Goal: Transaction & Acquisition: Purchase product/service

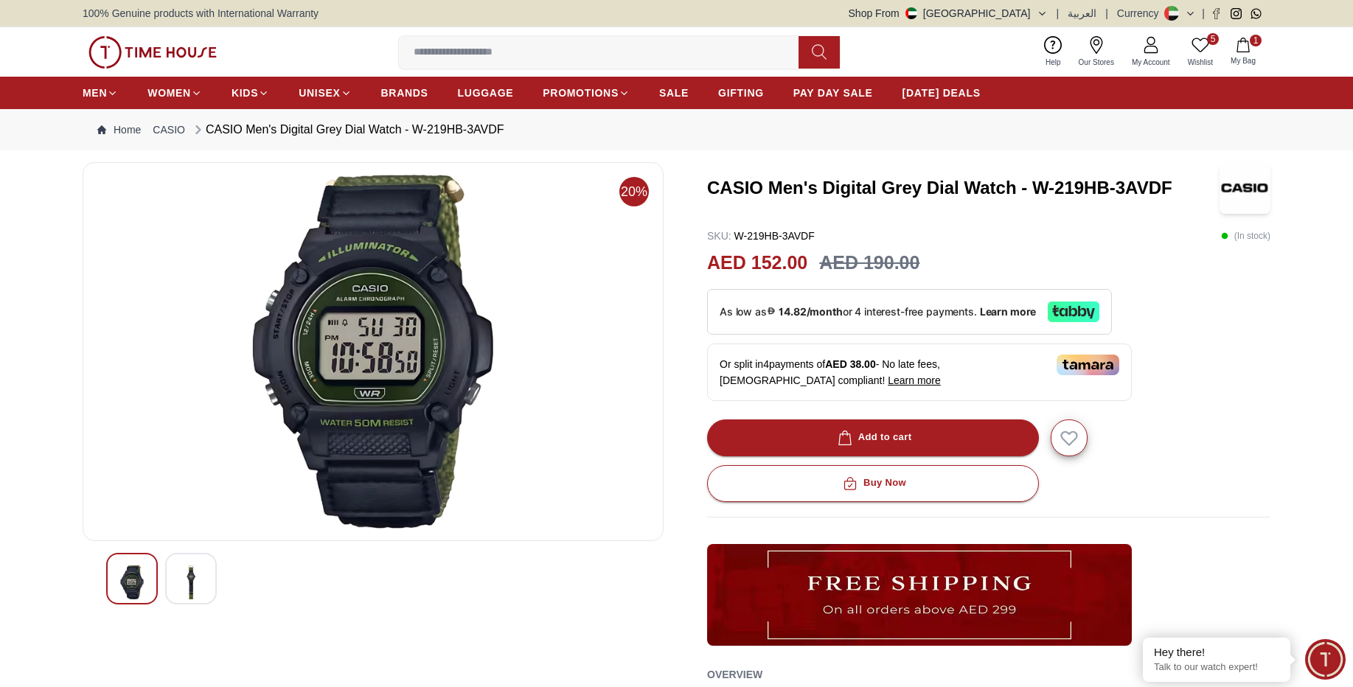
click at [191, 582] on img at bounding box center [191, 583] width 27 height 34
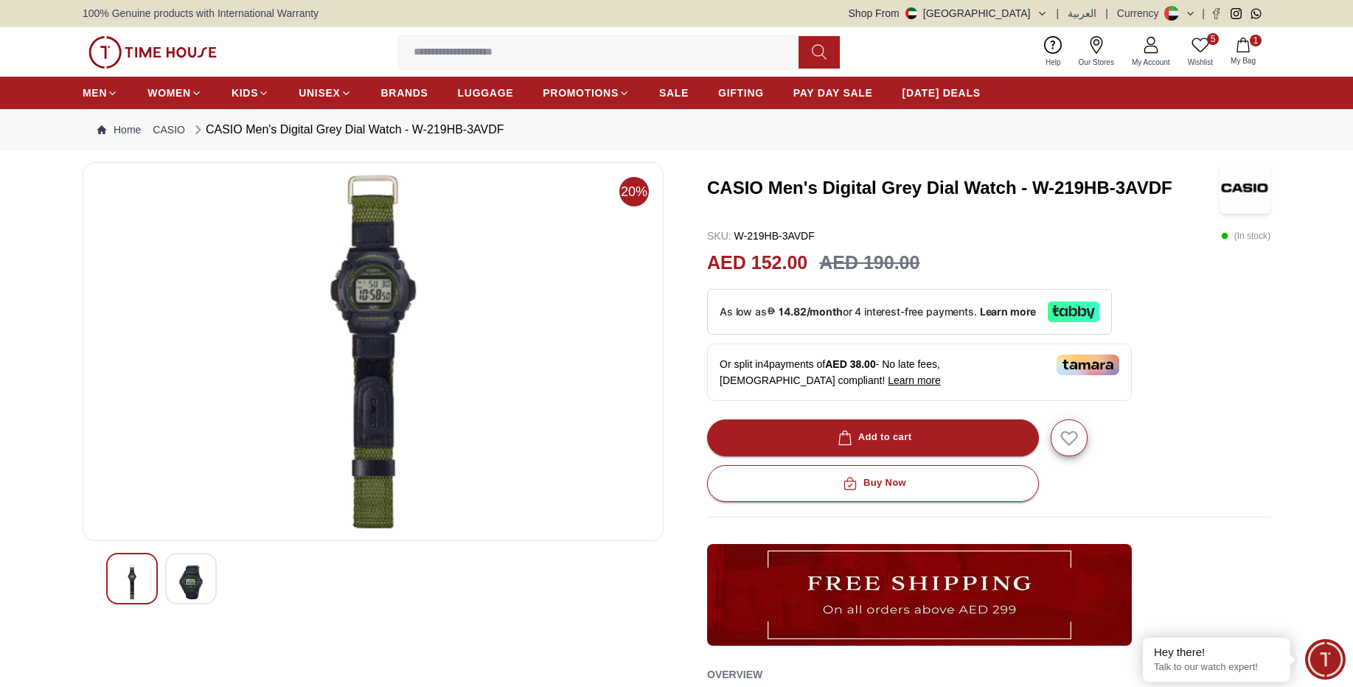
click at [367, 308] on img at bounding box center [373, 352] width 556 height 354
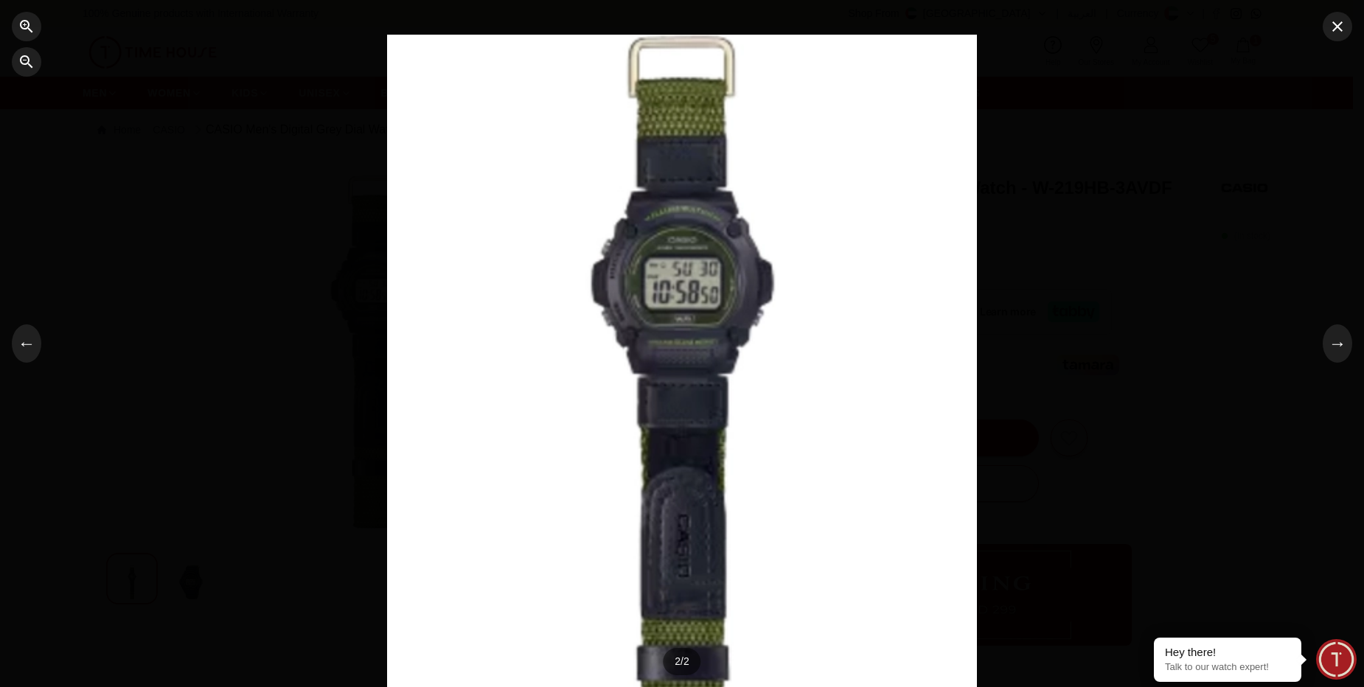
click at [706, 423] on div at bounding box center [682, 344] width 590 height 619
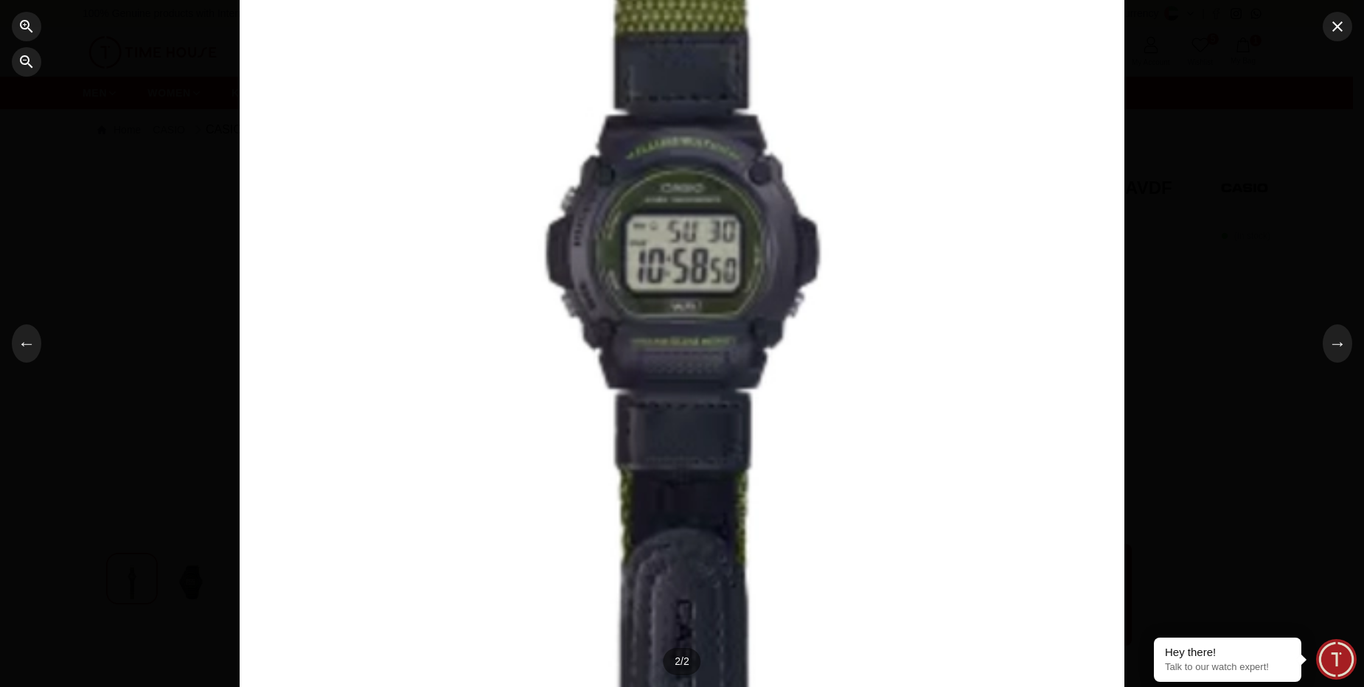
click at [994, 192] on div at bounding box center [682, 344] width 885 height 928
click at [1338, 25] on icon "button" at bounding box center [1337, 26] width 10 height 10
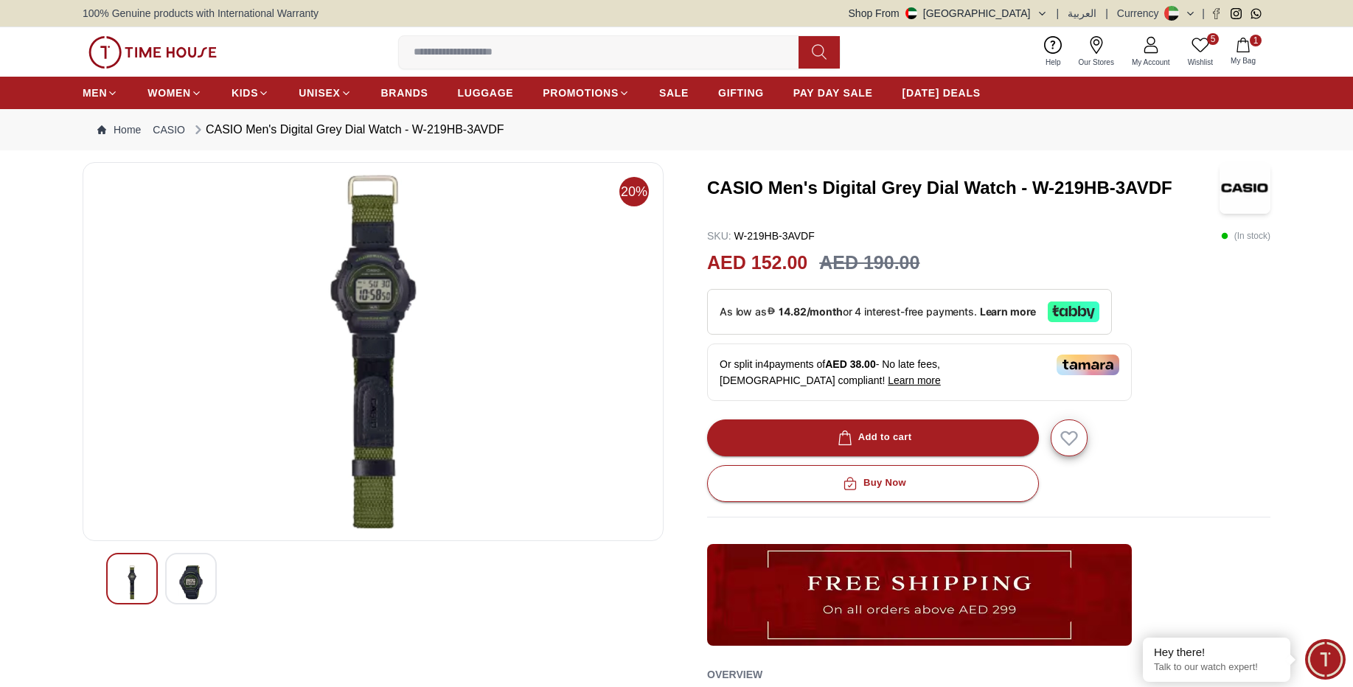
click at [186, 573] on img at bounding box center [191, 583] width 27 height 34
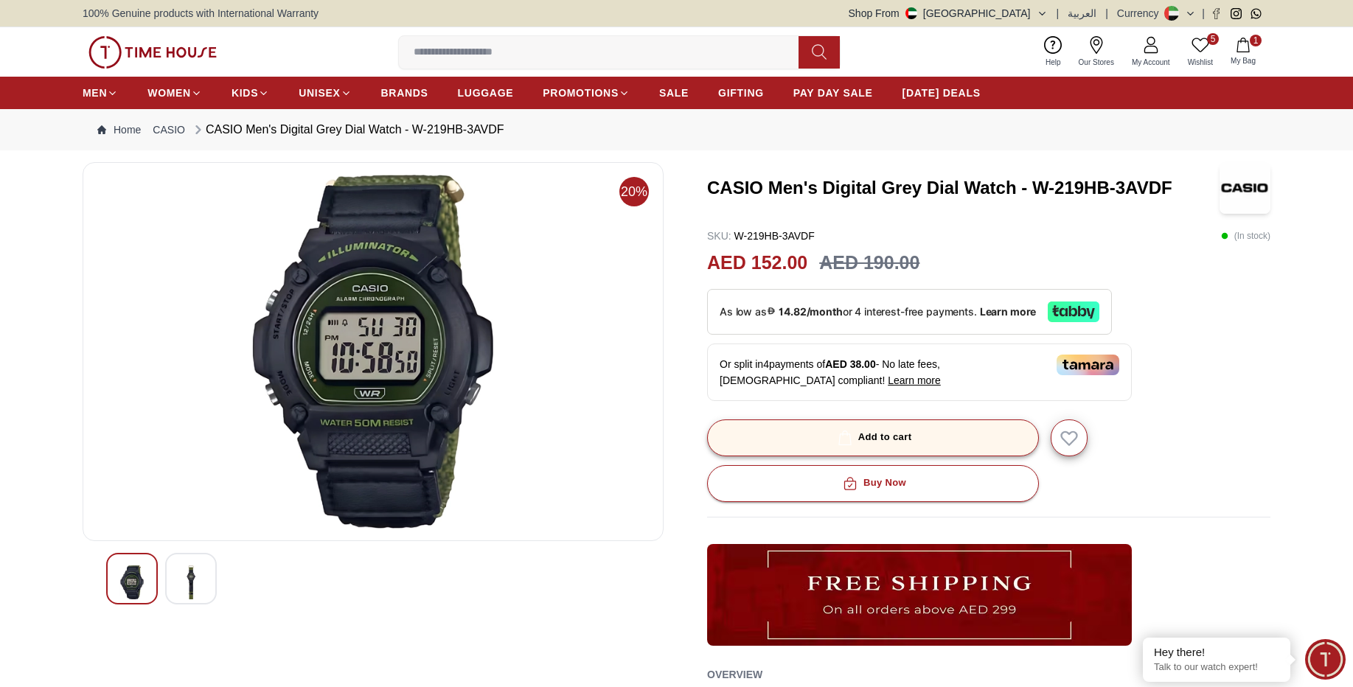
click at [972, 439] on button "Add to cart" at bounding box center [873, 438] width 332 height 37
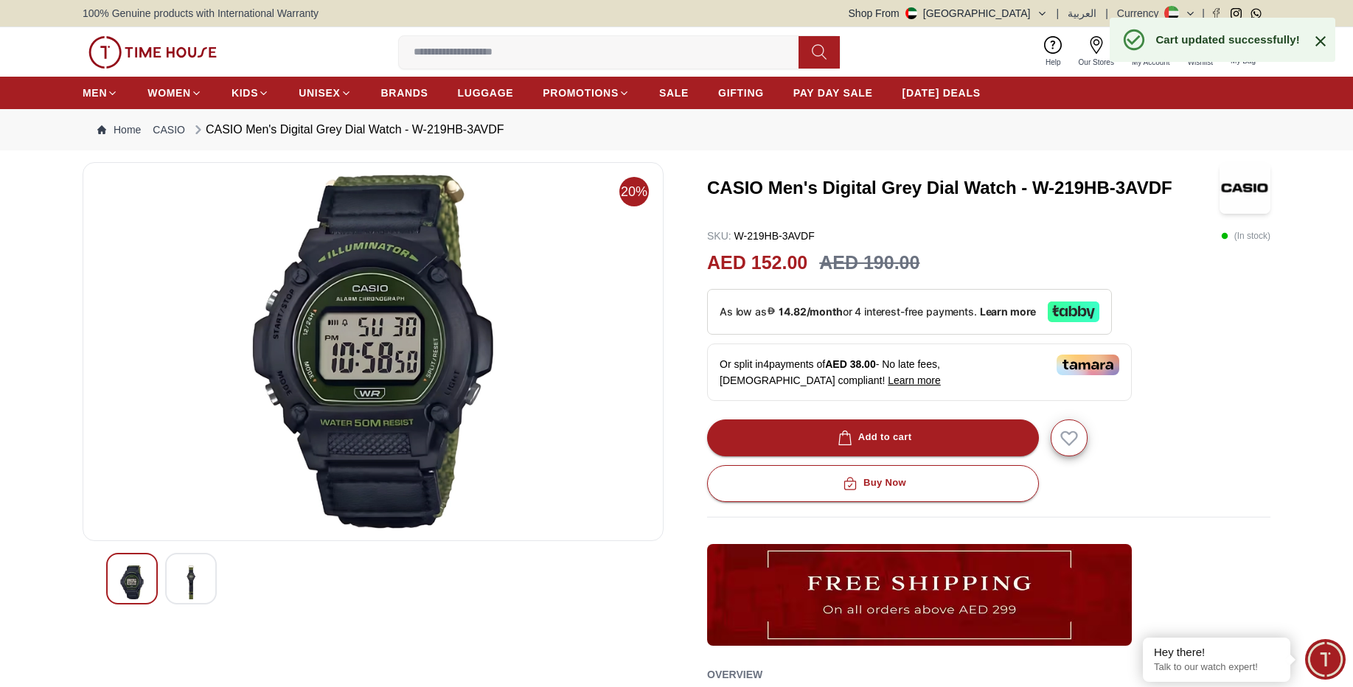
click at [1323, 41] on icon at bounding box center [1321, 41] width 18 height 18
click at [1245, 53] on button "2 My Bag" at bounding box center [1243, 52] width 43 height 35
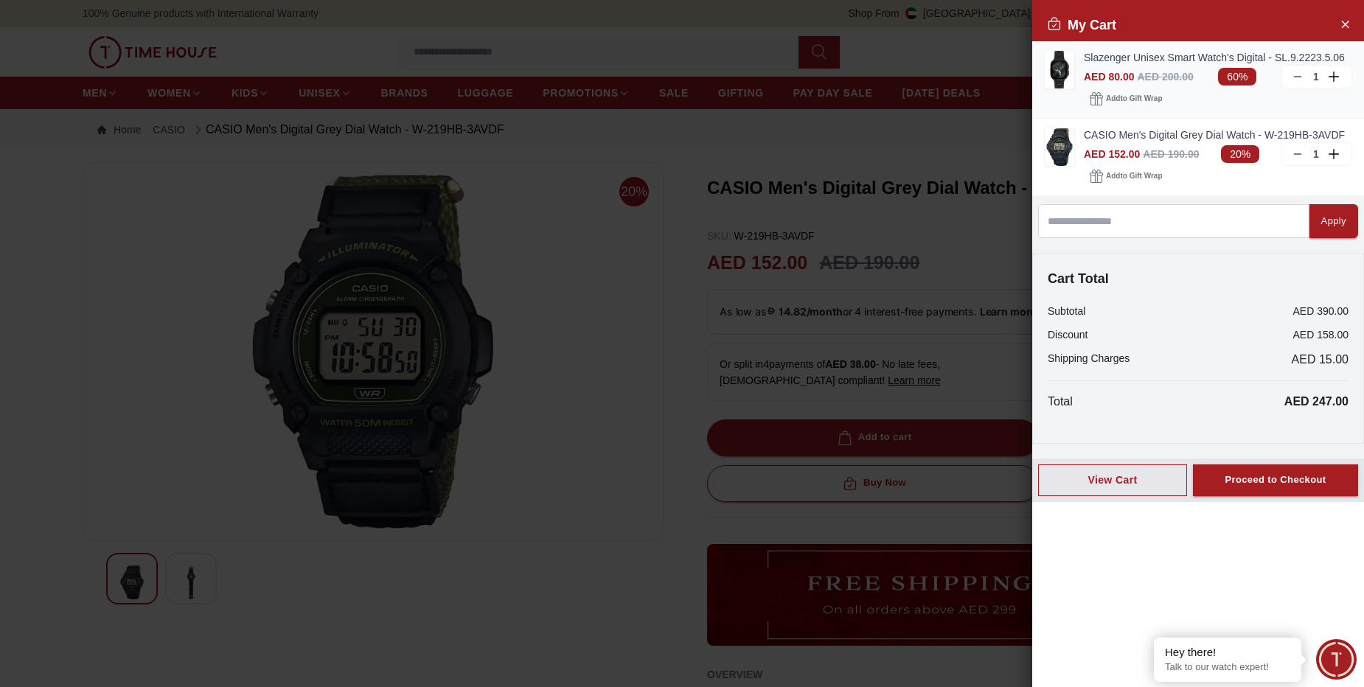
click at [1297, 77] on line at bounding box center [1297, 77] width 7 height 0
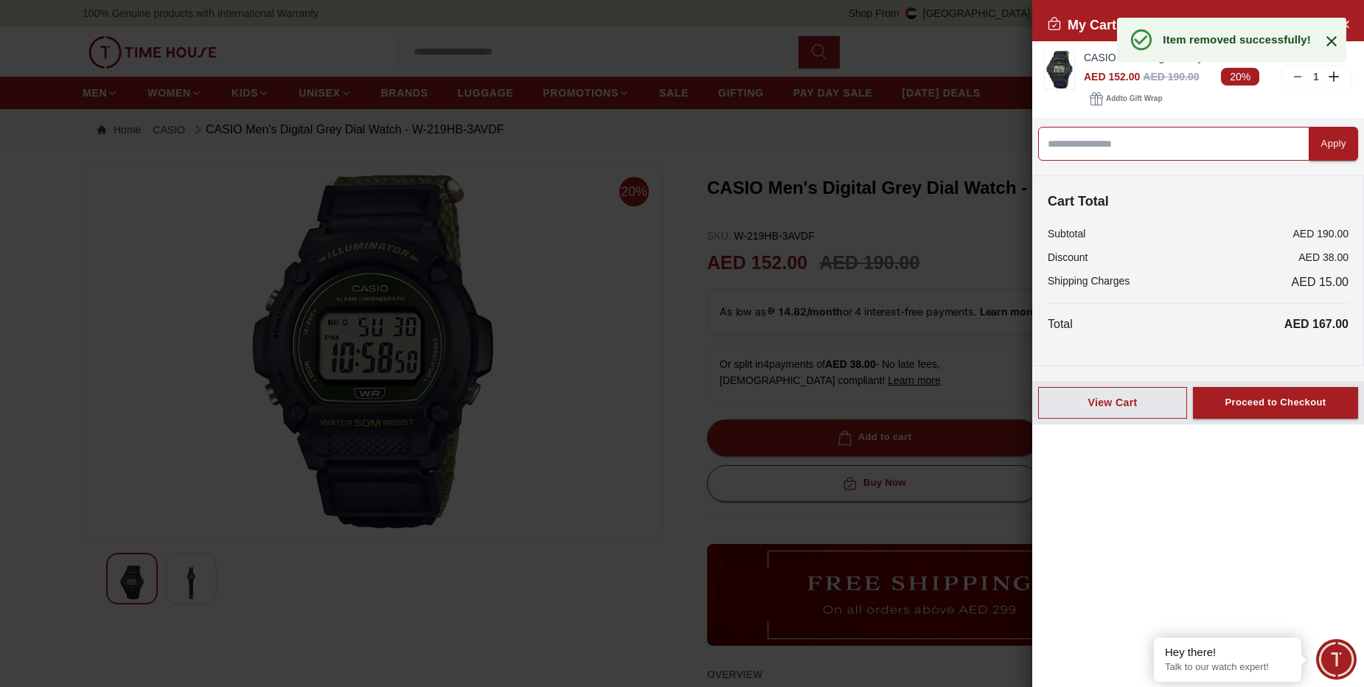
click at [1164, 138] on input at bounding box center [1173, 144] width 271 height 34
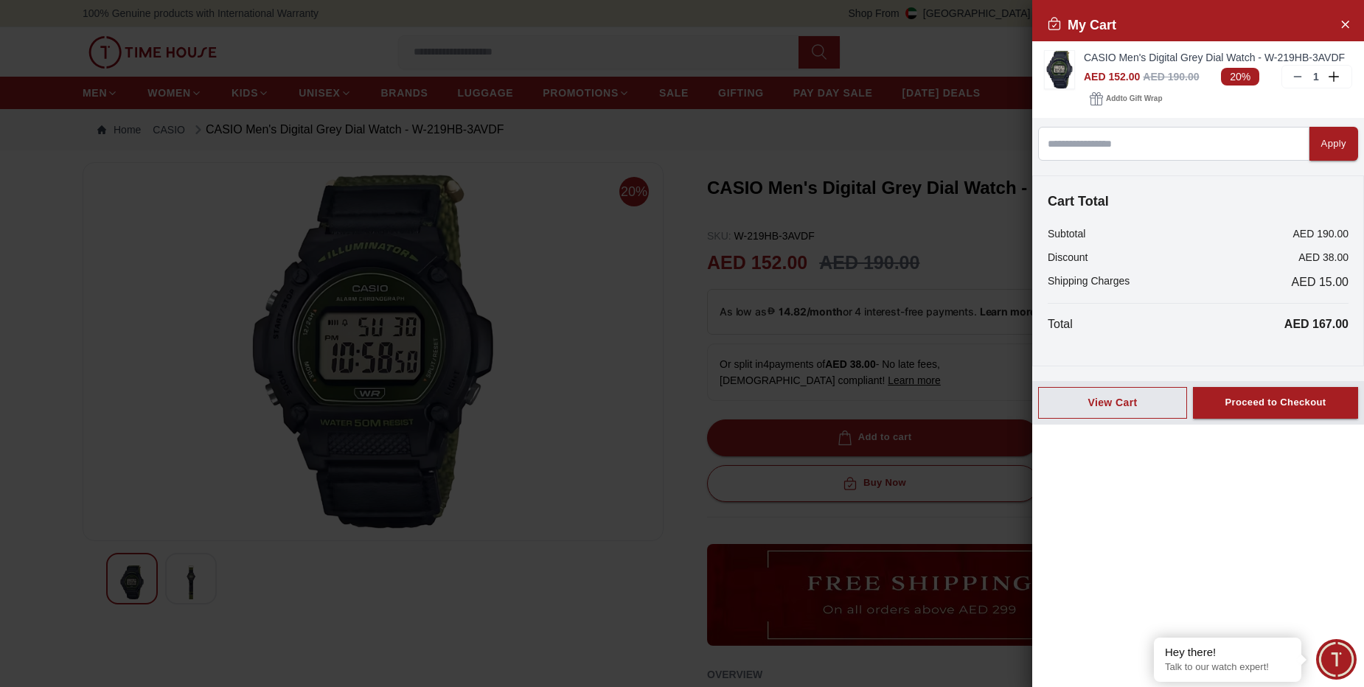
drag, startPoint x: 216, startPoint y: 141, endPoint x: 230, endPoint y: 142, distance: 14.0
click at [216, 142] on div at bounding box center [682, 343] width 1364 height 687
click at [1343, 24] on icon "Close Account" at bounding box center [1345, 24] width 12 height 18
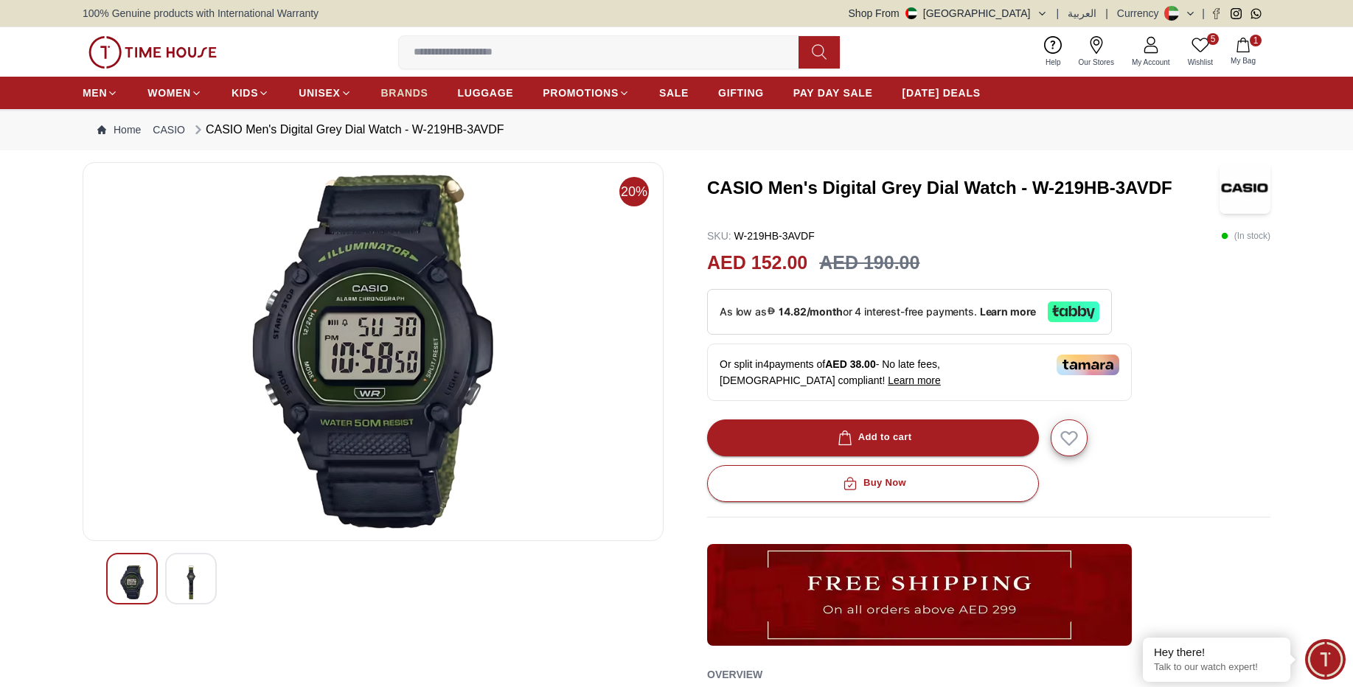
click at [414, 95] on span "BRANDS" at bounding box center [404, 93] width 47 height 15
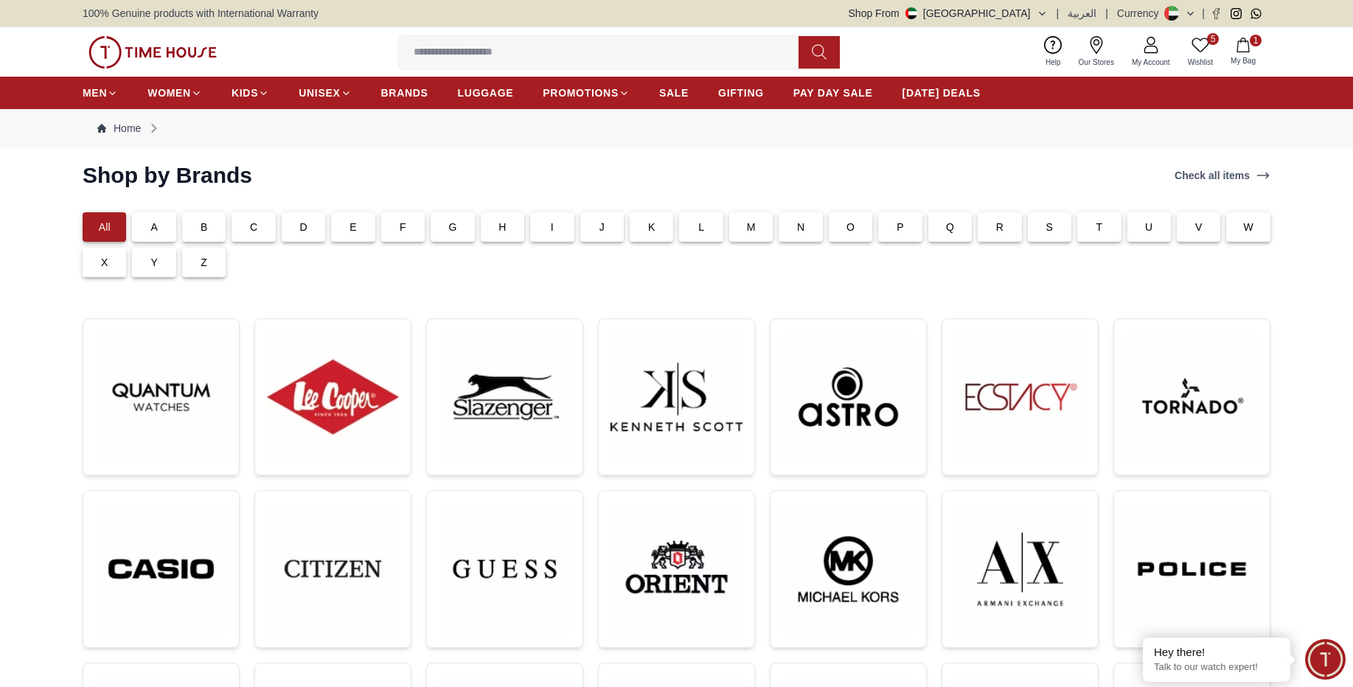
click at [251, 234] on p "C" at bounding box center [253, 227] width 7 height 15
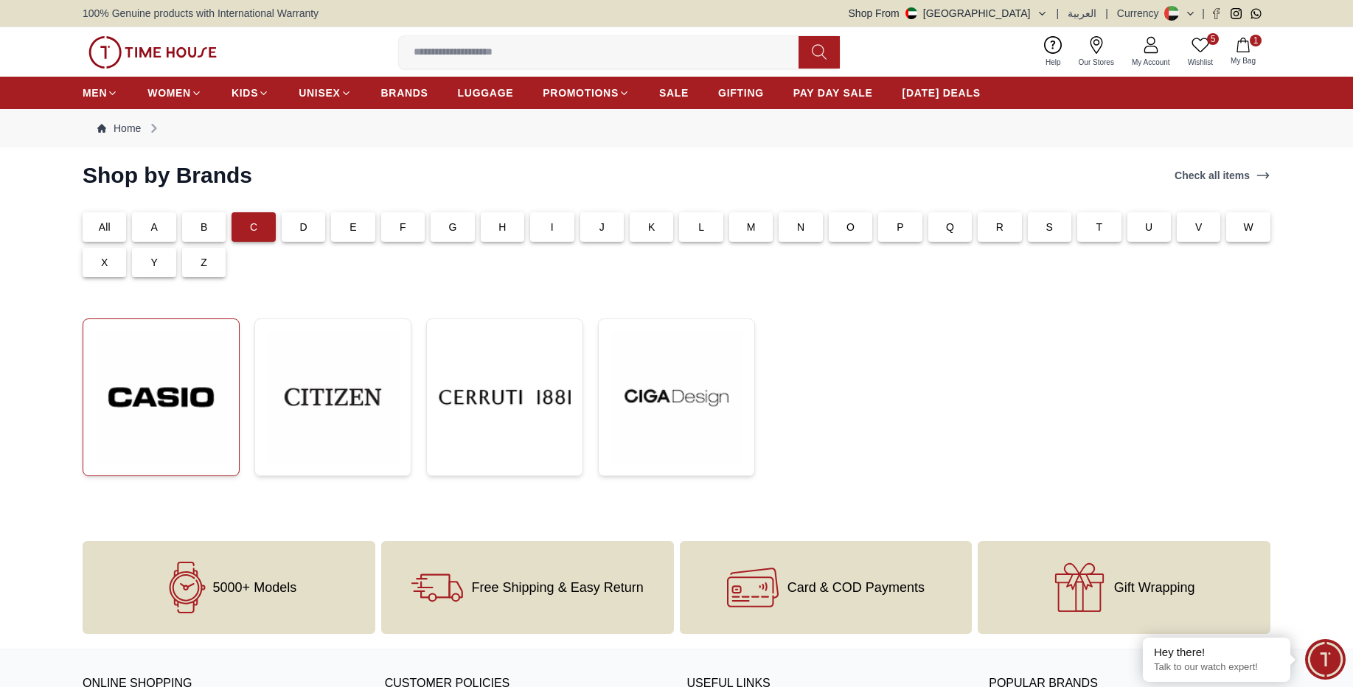
click at [147, 424] on img at bounding box center [161, 397] width 132 height 133
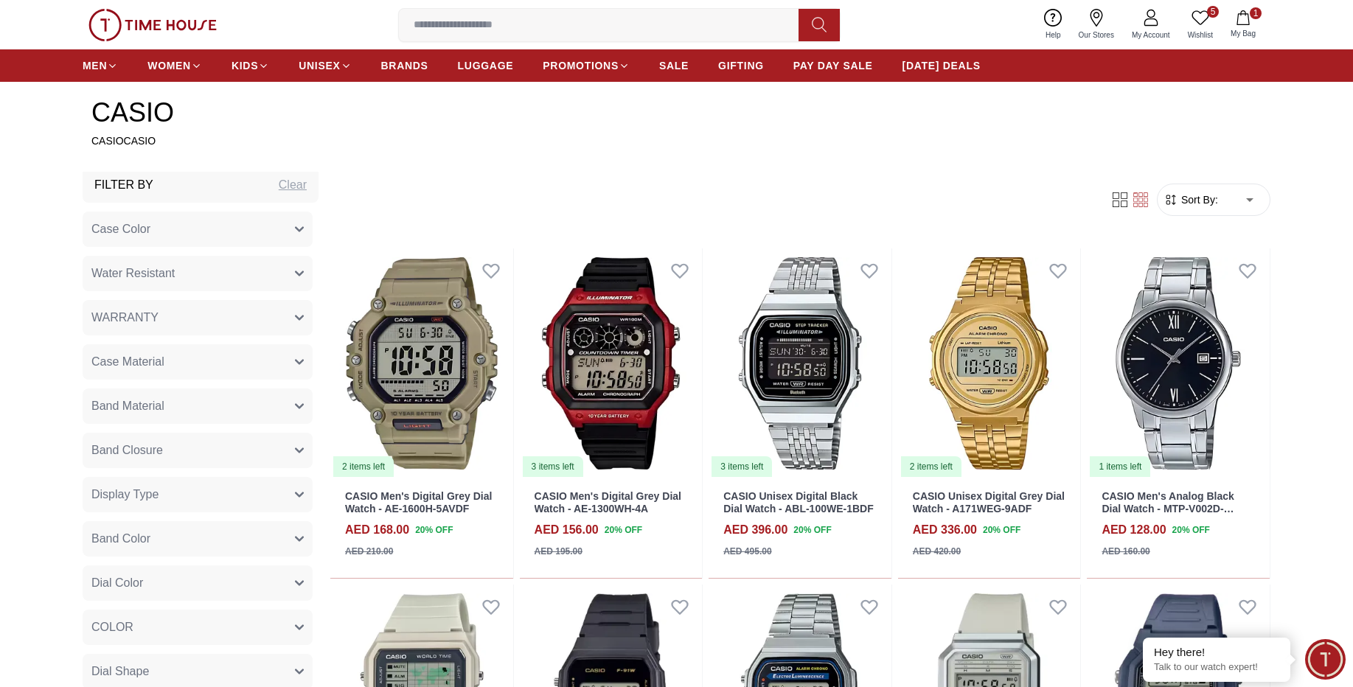
scroll to position [88, 0]
click at [164, 398] on button "Band Closure" at bounding box center [198, 401] width 230 height 35
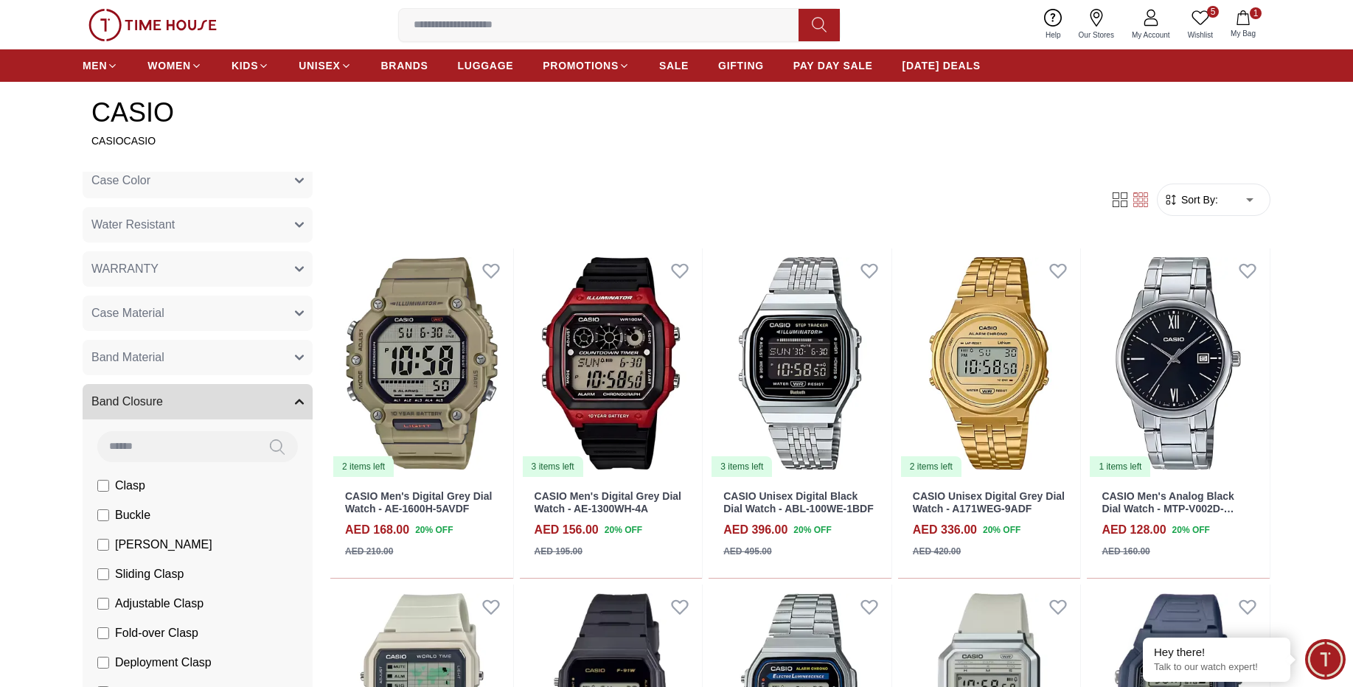
click at [177, 403] on button "Band Closure" at bounding box center [198, 401] width 230 height 35
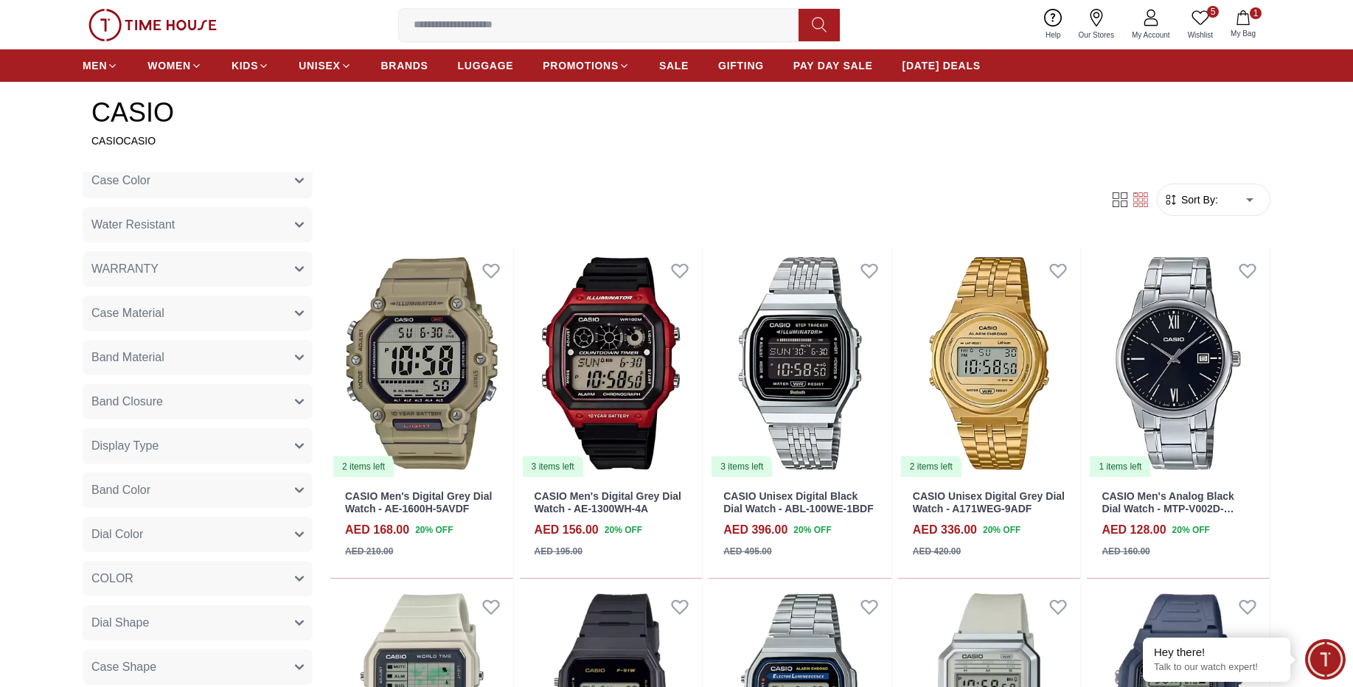
click at [178, 363] on button "Band Material" at bounding box center [198, 357] width 230 height 35
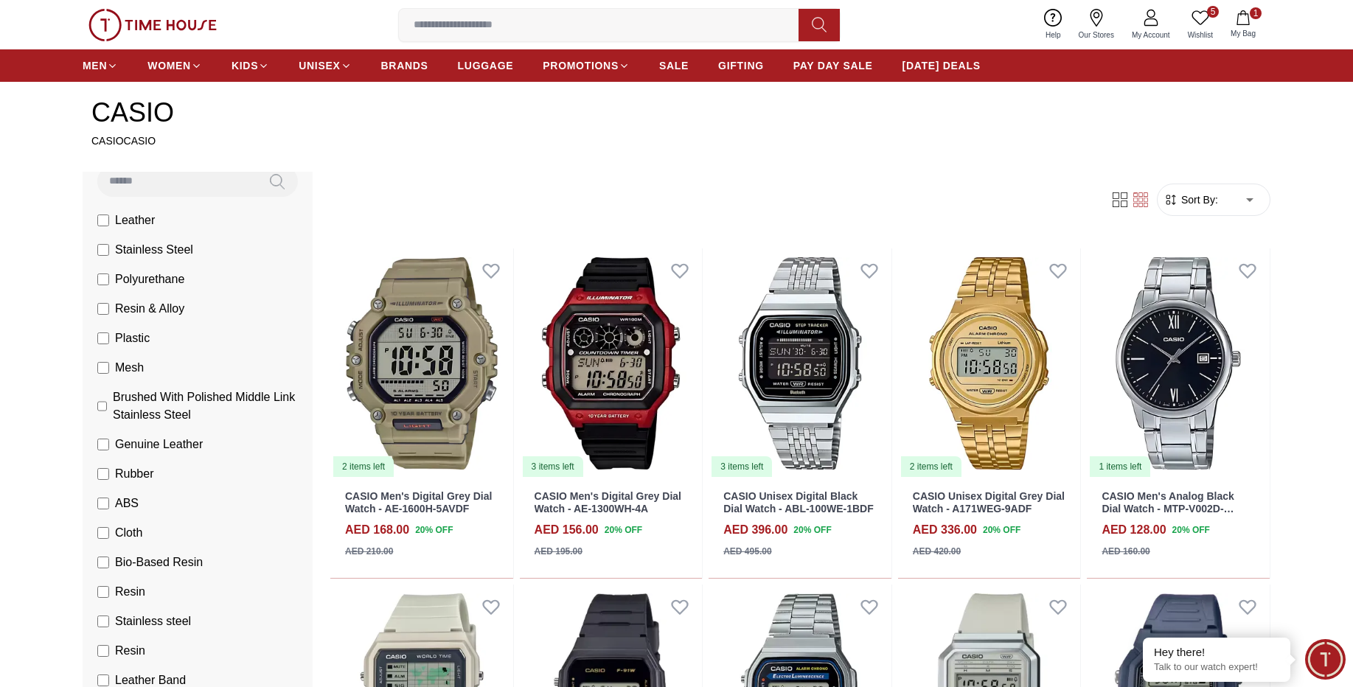
scroll to position [442, 0]
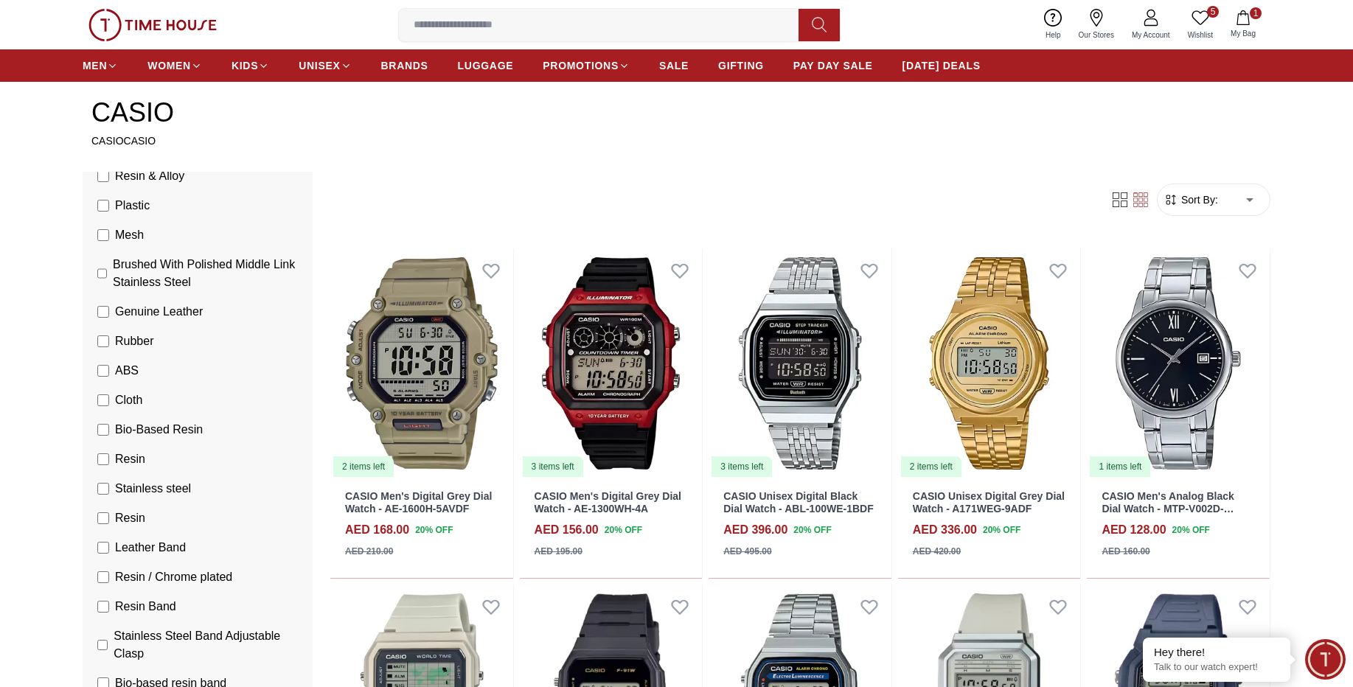
click at [124, 458] on span "Resin" at bounding box center [130, 460] width 30 height 18
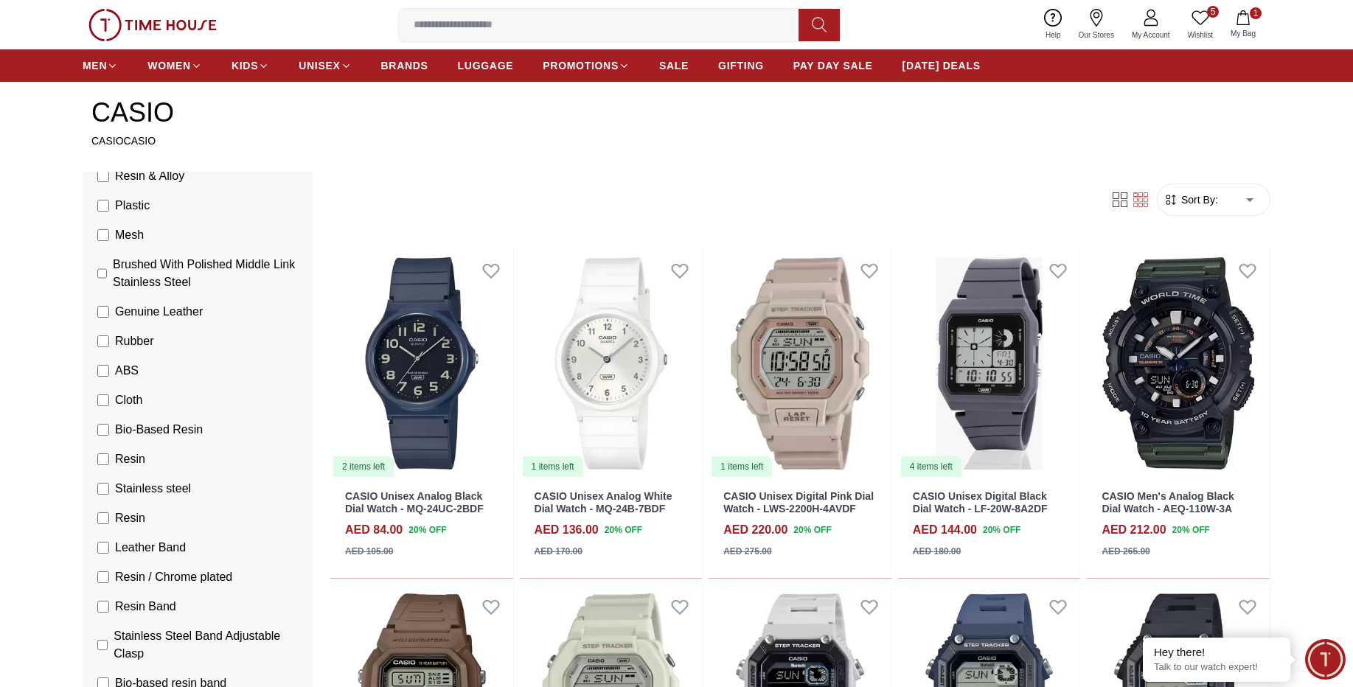
click at [122, 515] on span "Resin" at bounding box center [130, 519] width 30 height 18
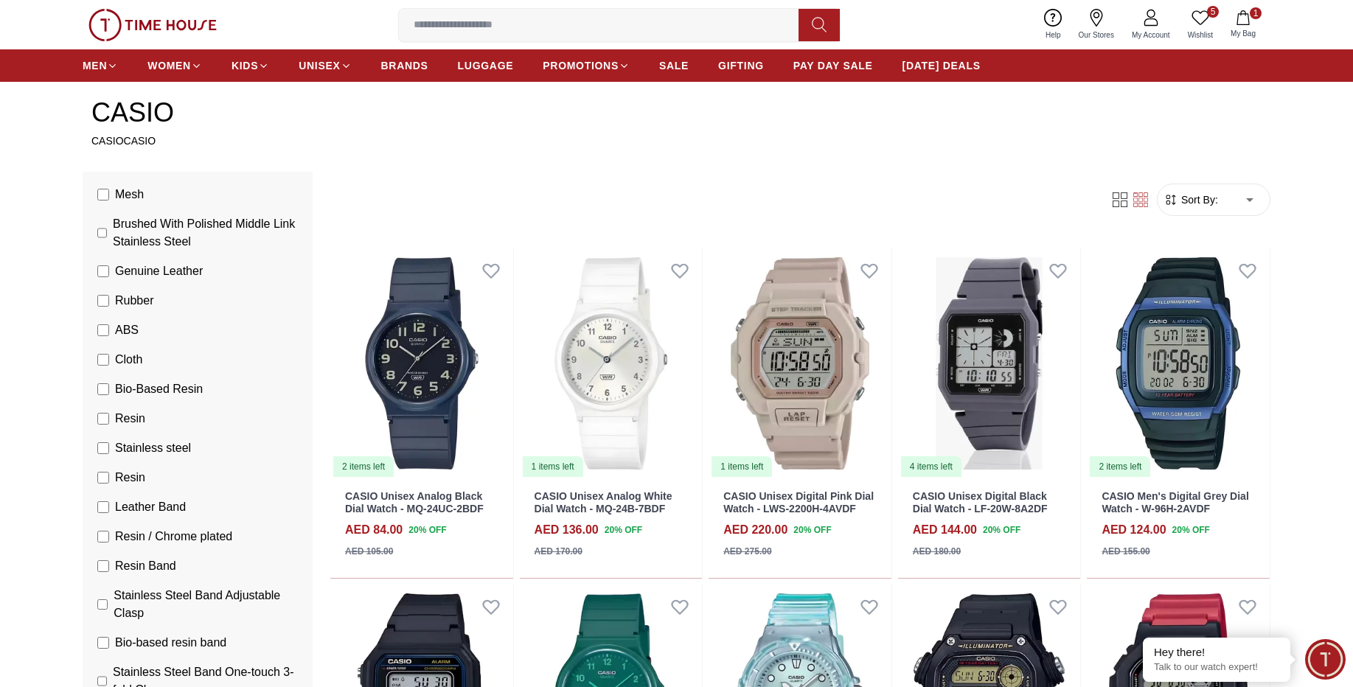
scroll to position [531, 0]
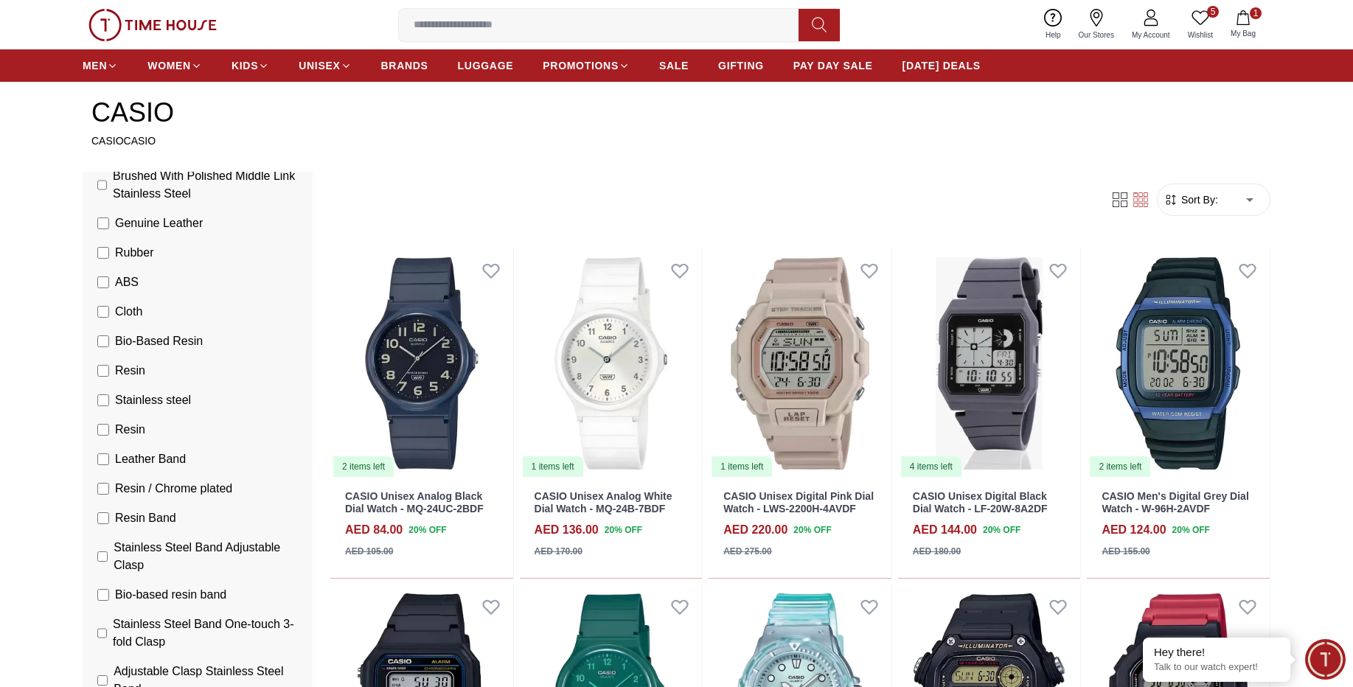
click at [148, 522] on span "Resin Band" at bounding box center [145, 519] width 61 height 18
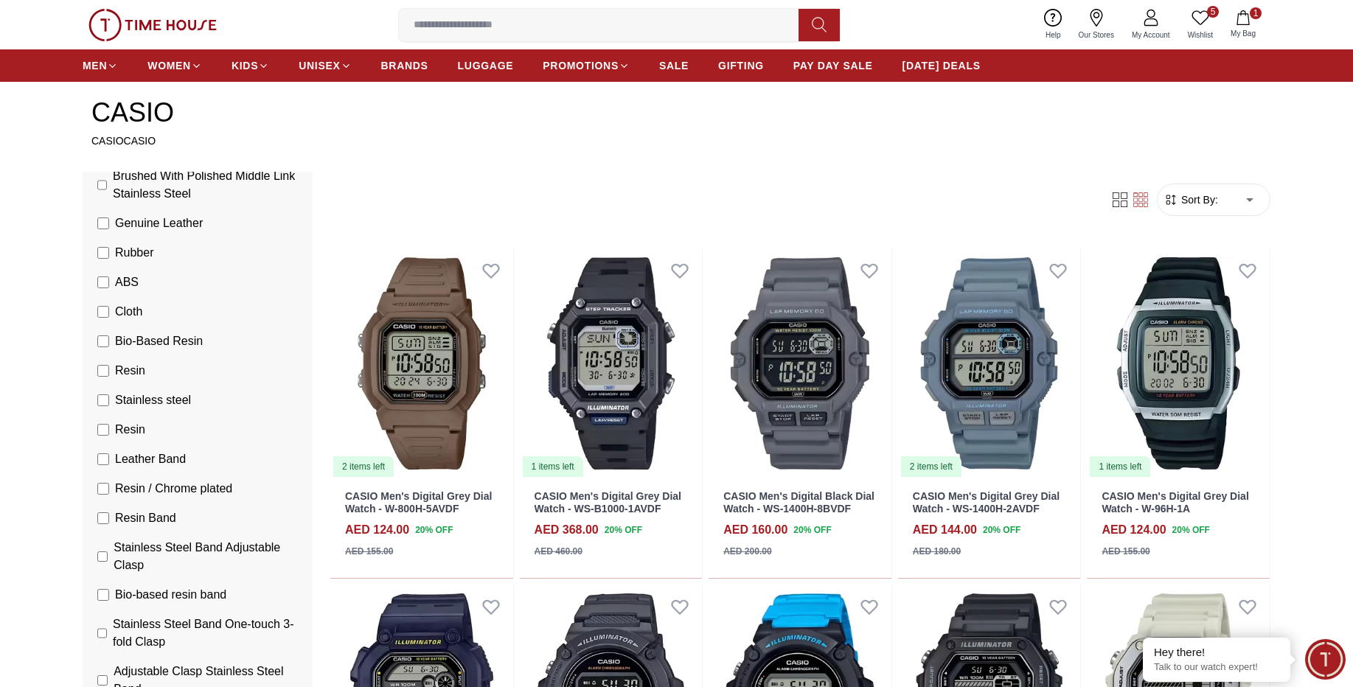
click at [146, 487] on span "Resin / Chrome plated" at bounding box center [173, 489] width 117 height 18
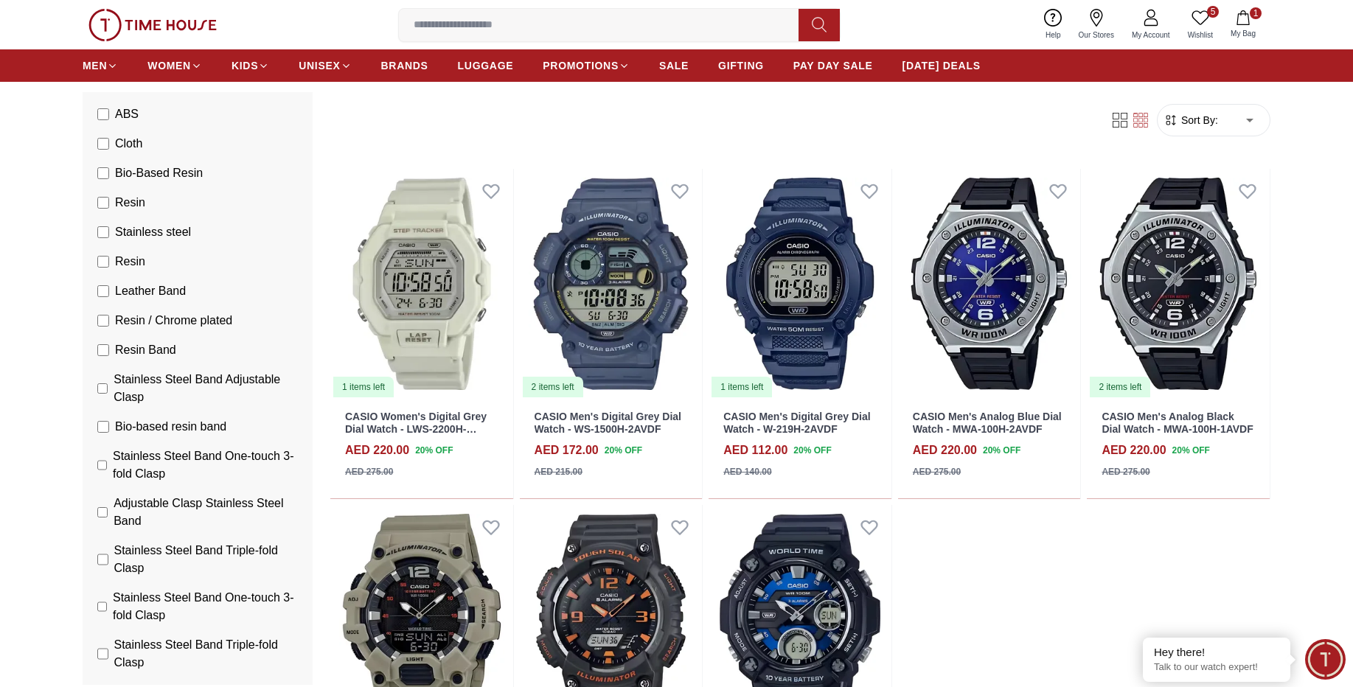
scroll to position [885, 0]
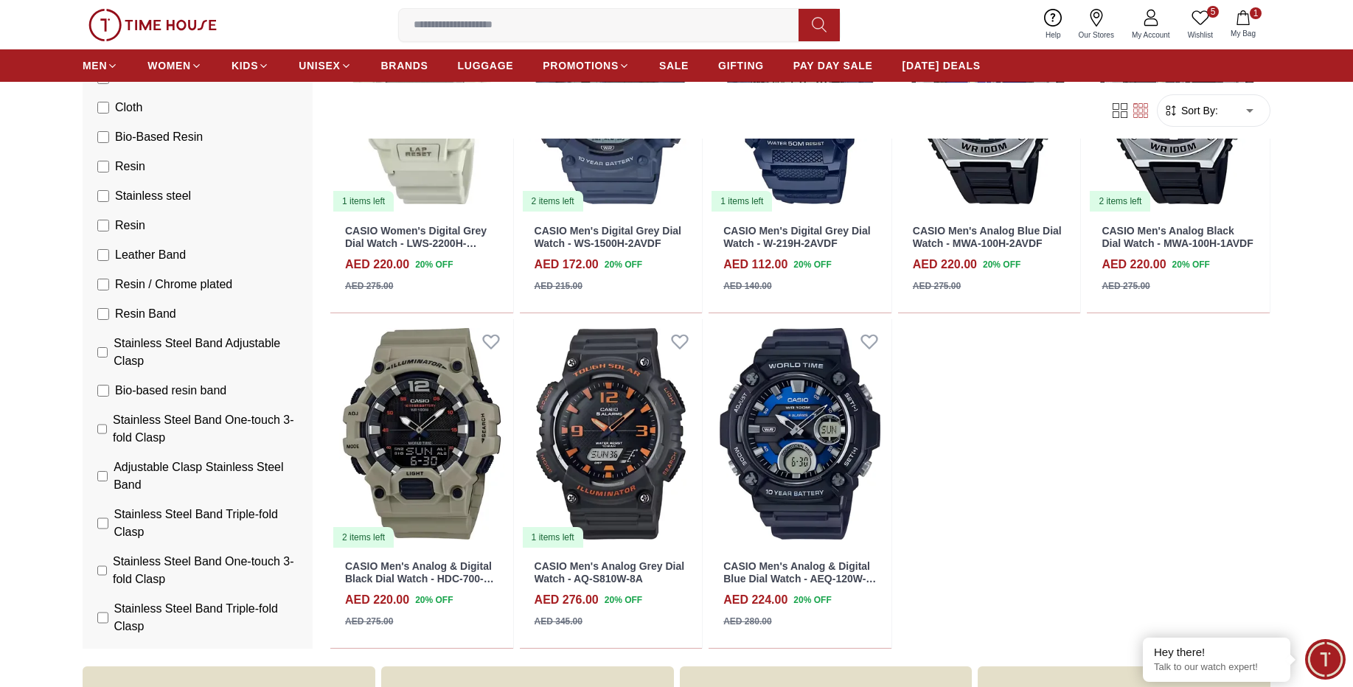
click at [142, 309] on span "Resin Band" at bounding box center [145, 314] width 61 height 18
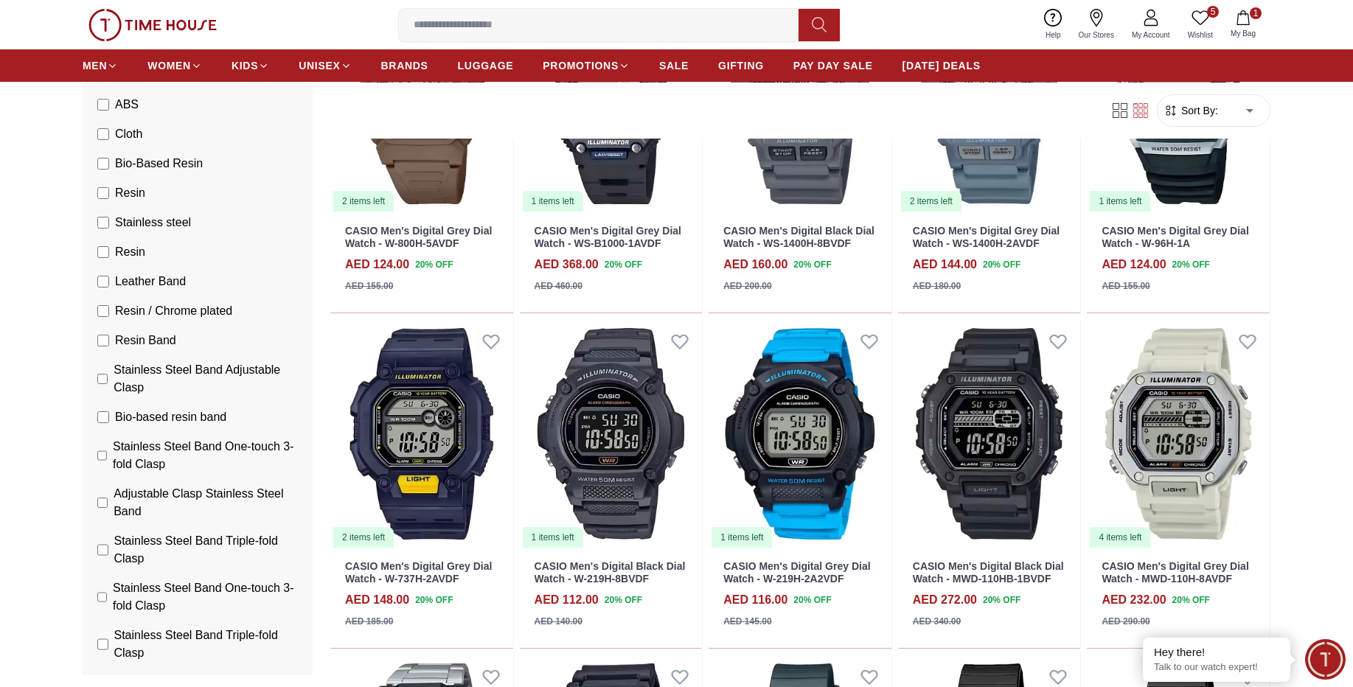
click at [147, 285] on span "Leather Band" at bounding box center [150, 282] width 71 height 18
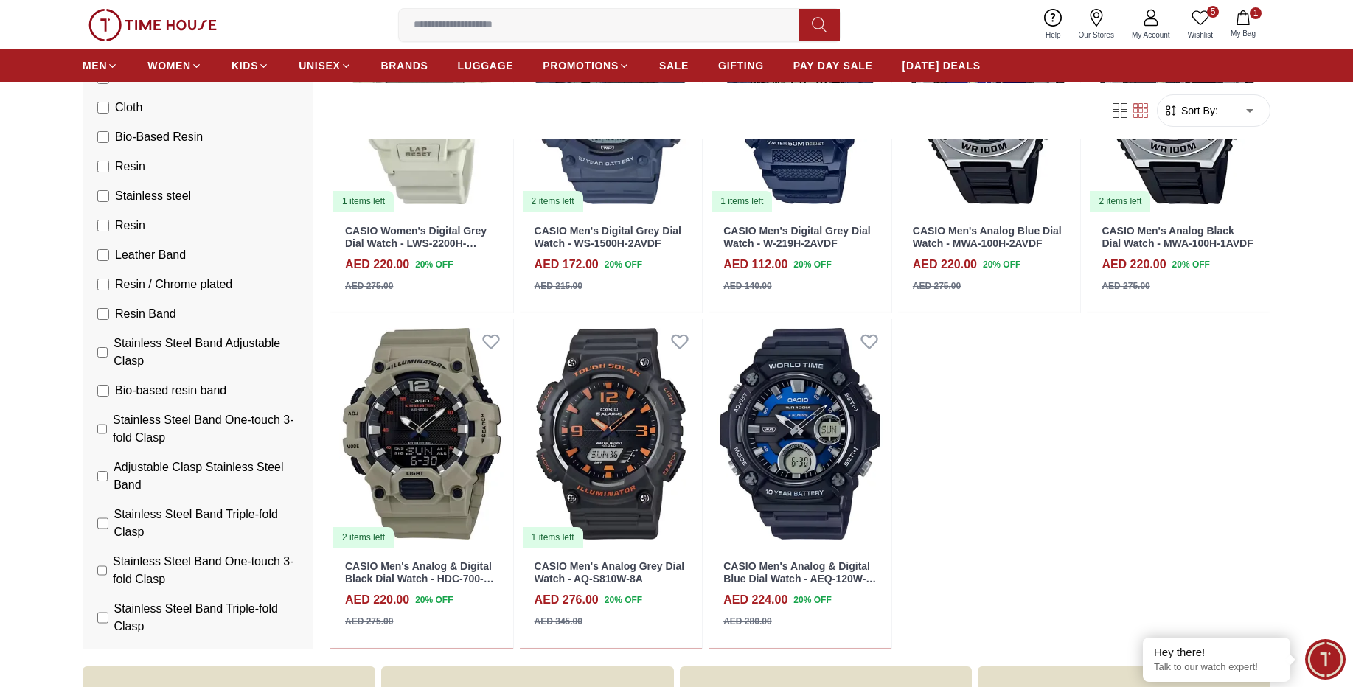
click at [132, 284] on span "Resin / Chrome plated" at bounding box center [173, 285] width 117 height 18
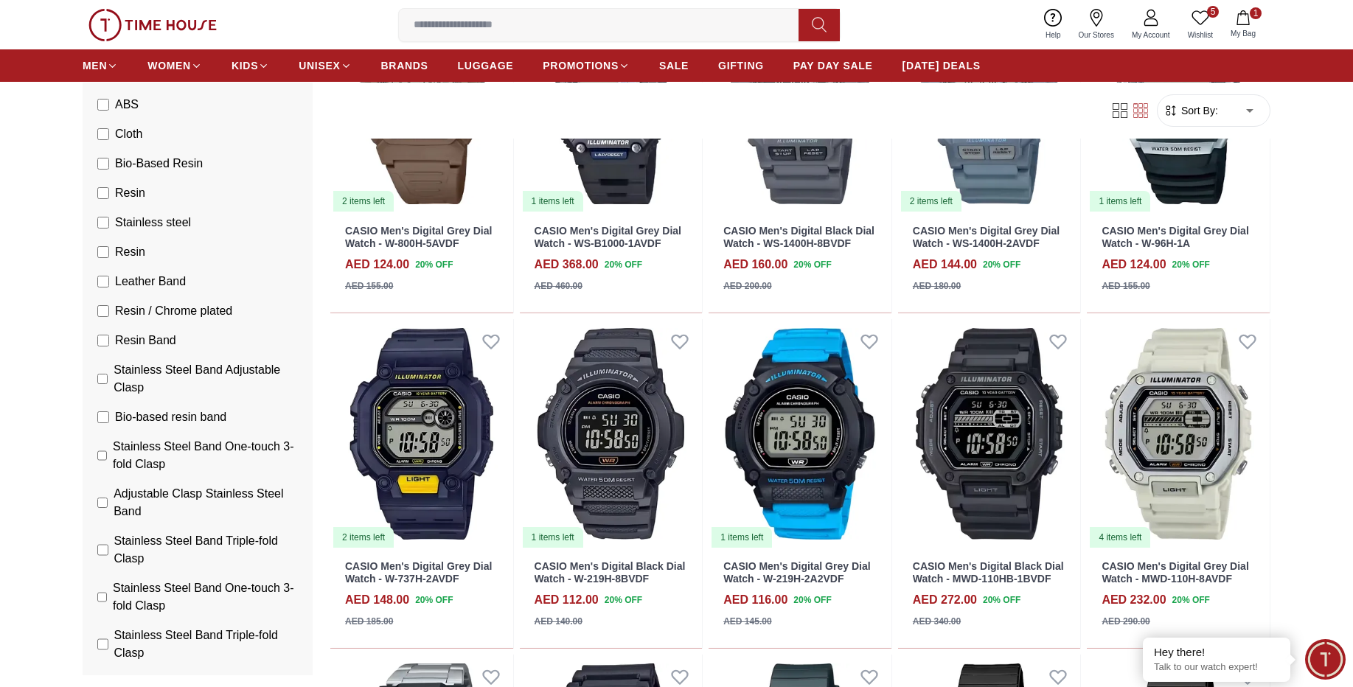
click at [141, 300] on li "Resin / Chrome plated" at bounding box center [200, 310] width 224 height 29
click at [145, 334] on span "Resin Band" at bounding box center [145, 341] width 61 height 18
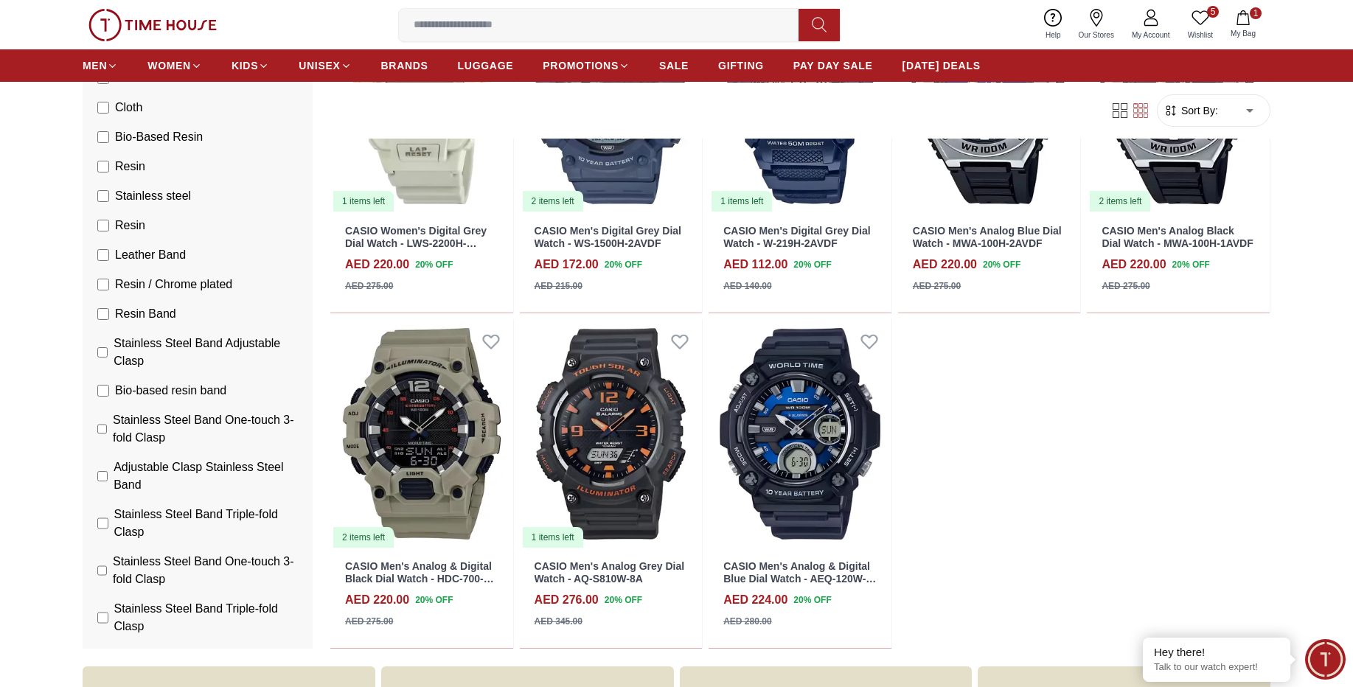
click at [160, 278] on span "Resin / Chrome plated" at bounding box center [173, 285] width 117 height 18
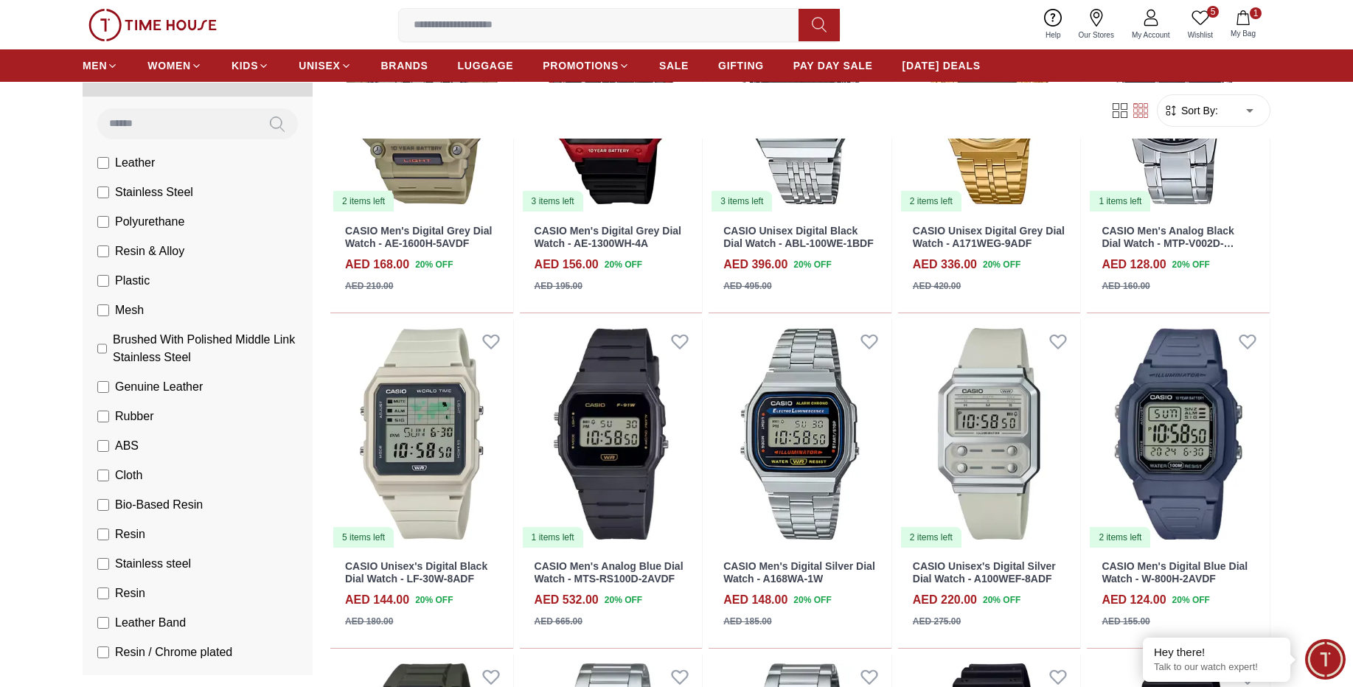
scroll to position [265, 0]
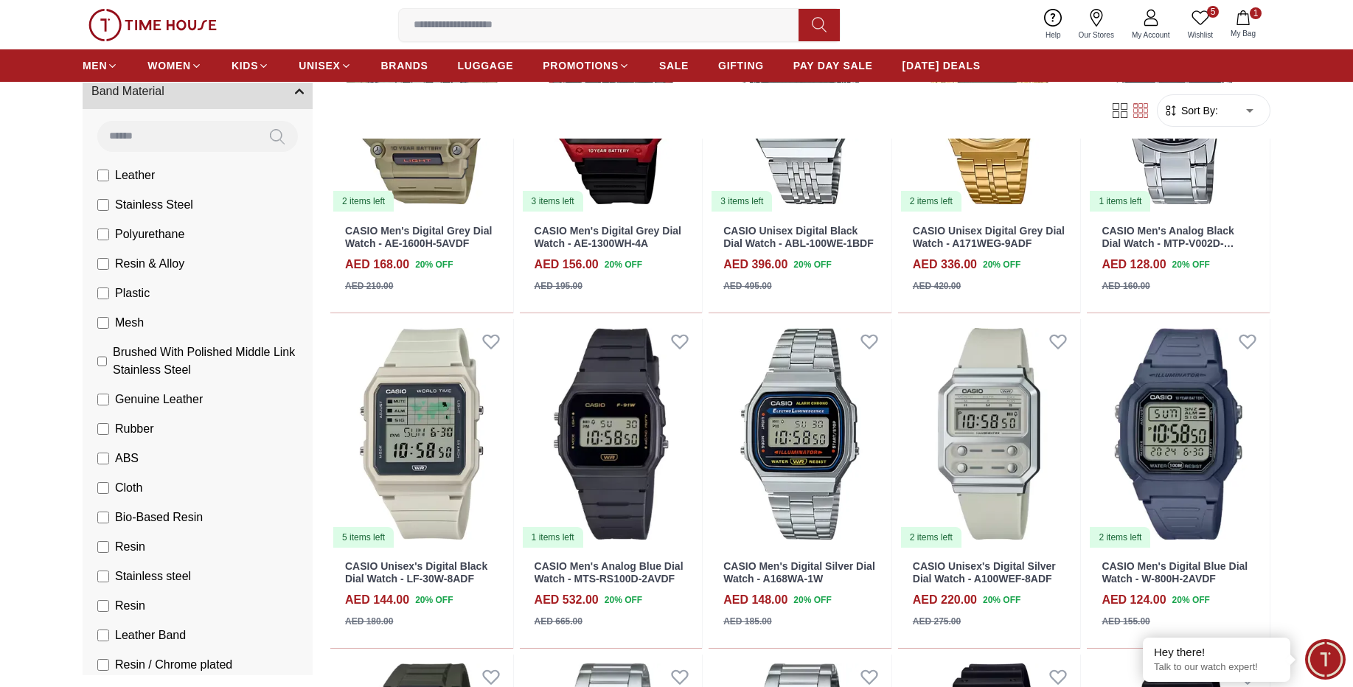
click at [153, 273] on li "Resin & Alloy" at bounding box center [200, 263] width 224 height 29
click at [157, 268] on span "Resin & Alloy" at bounding box center [149, 264] width 69 height 18
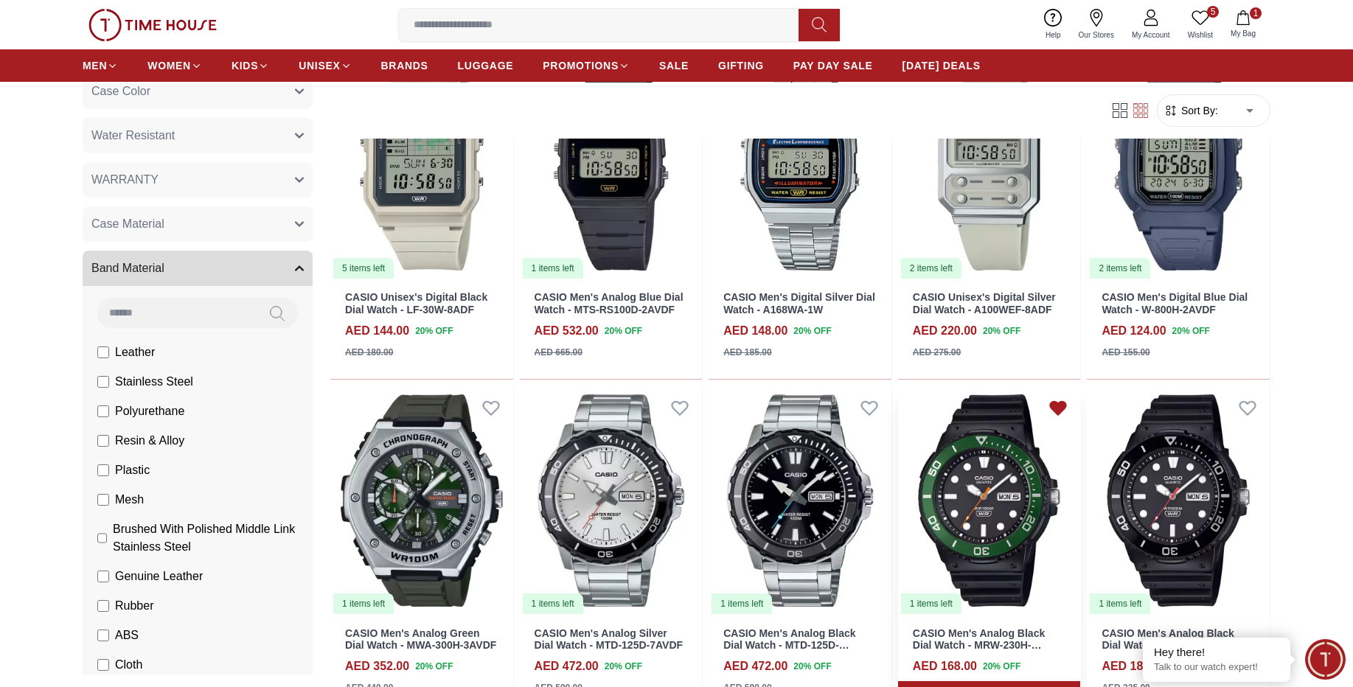
scroll to position [1327, 0]
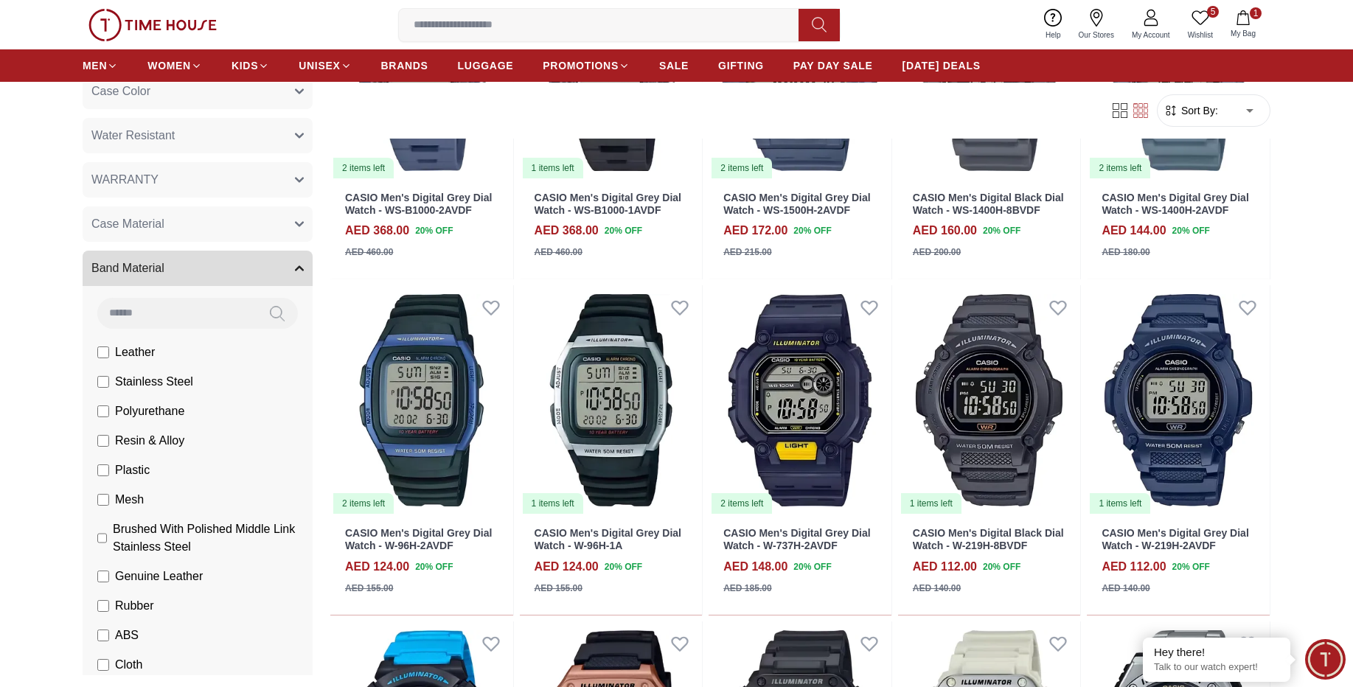
scroll to position [3982, 0]
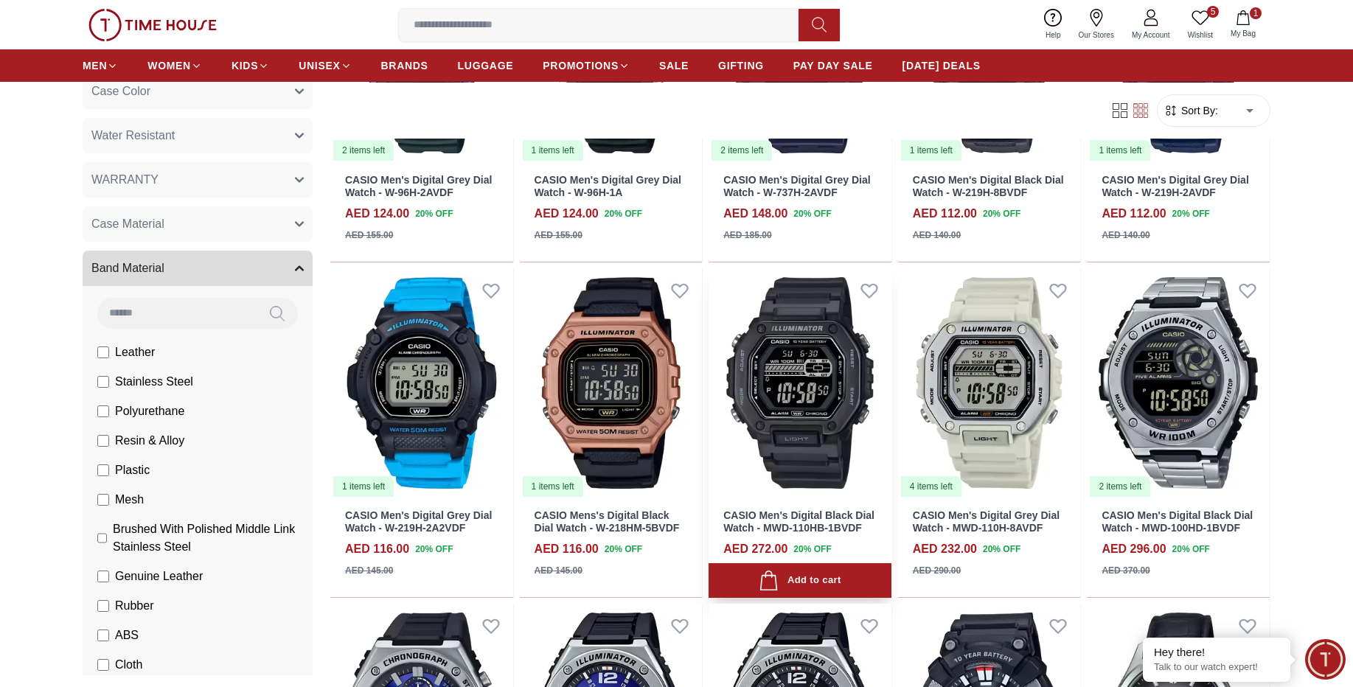
scroll to position [4424, 0]
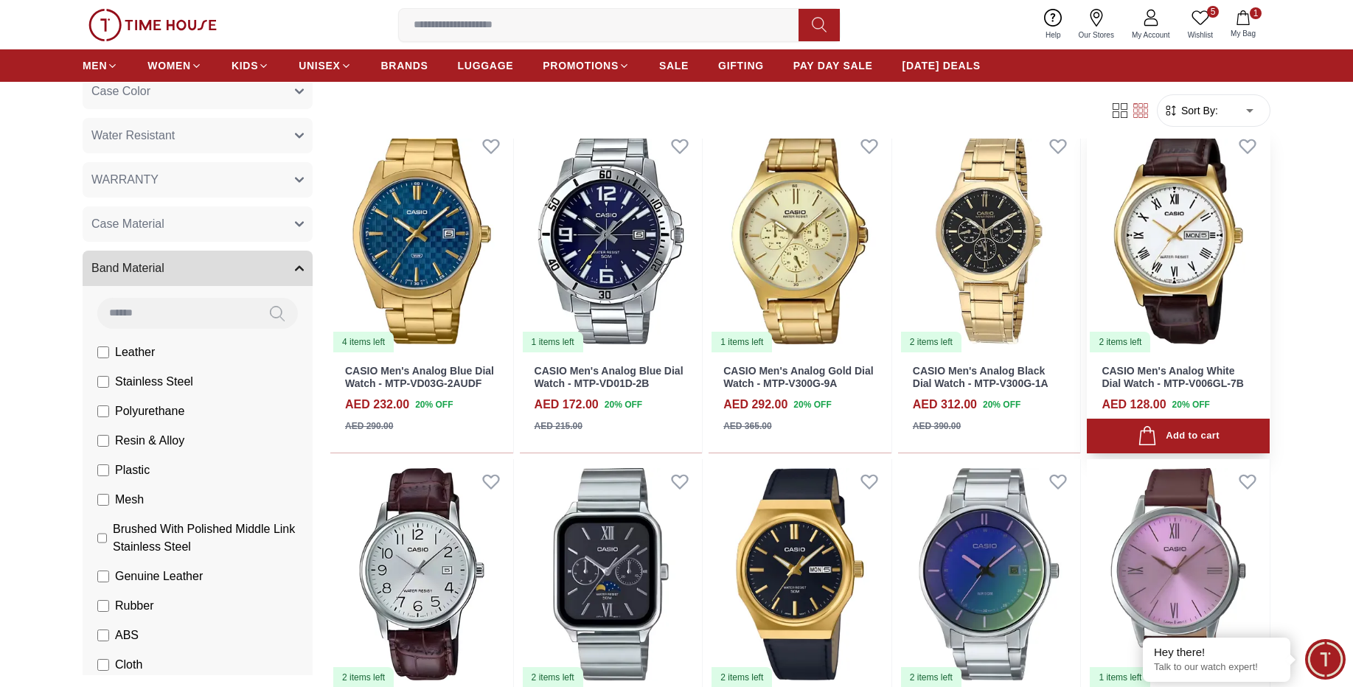
scroll to position [5663, 0]
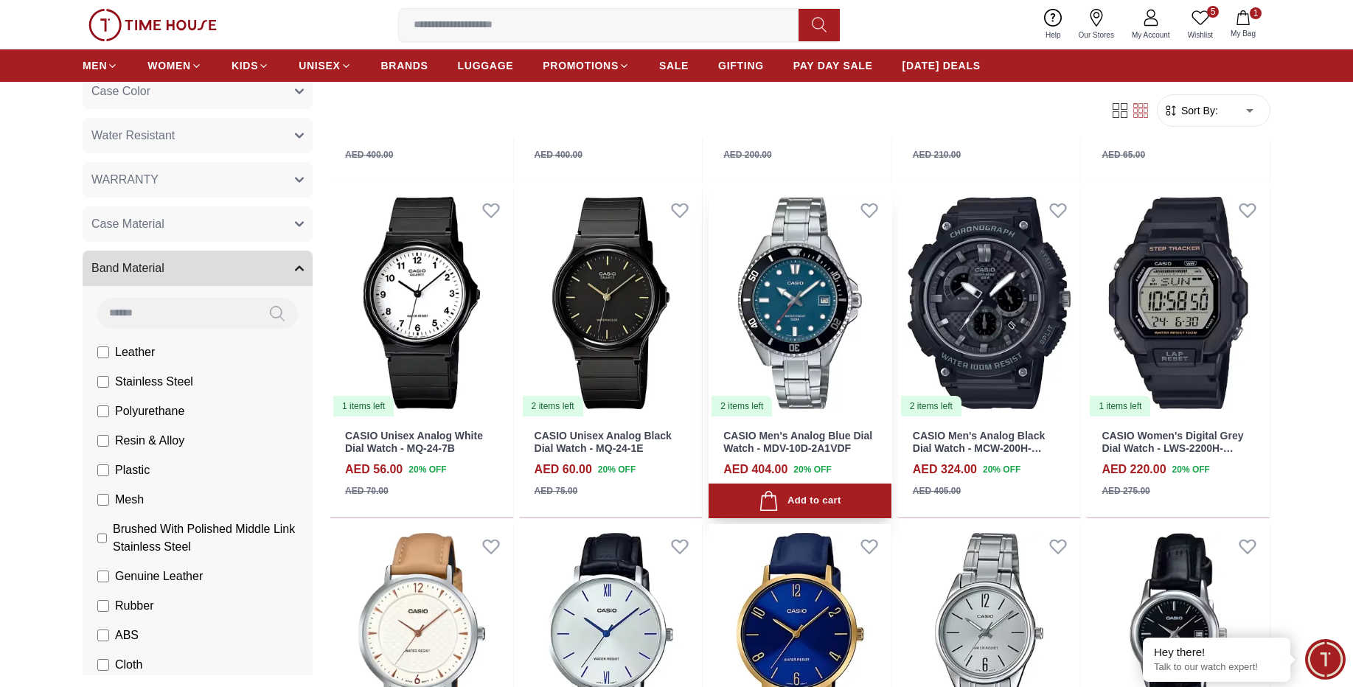
scroll to position [7433, 0]
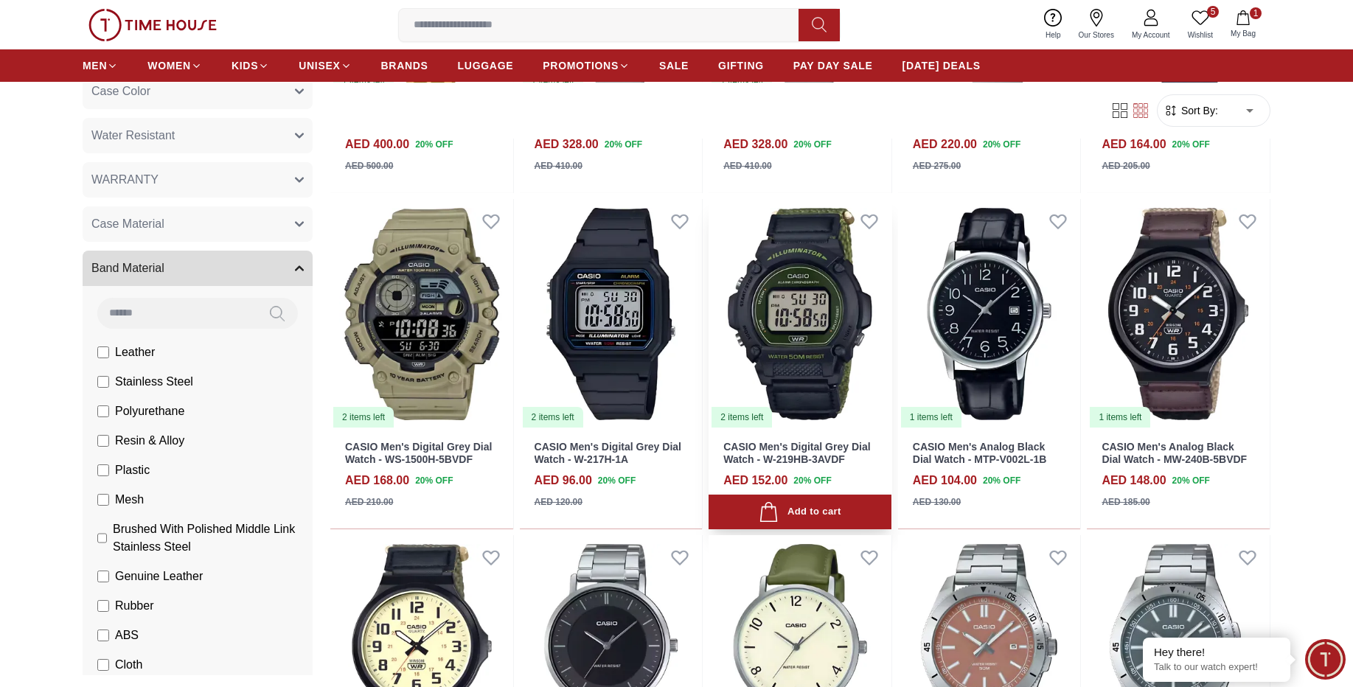
scroll to position [9910, 0]
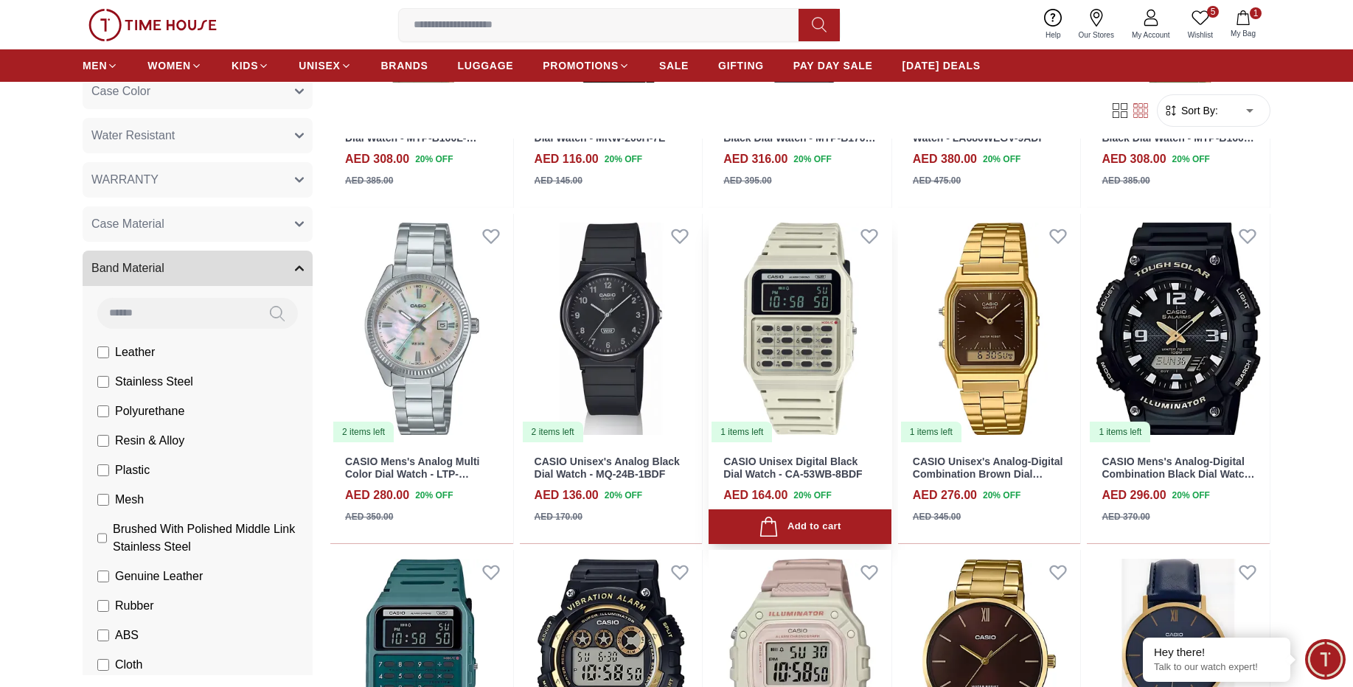
scroll to position [14157, 0]
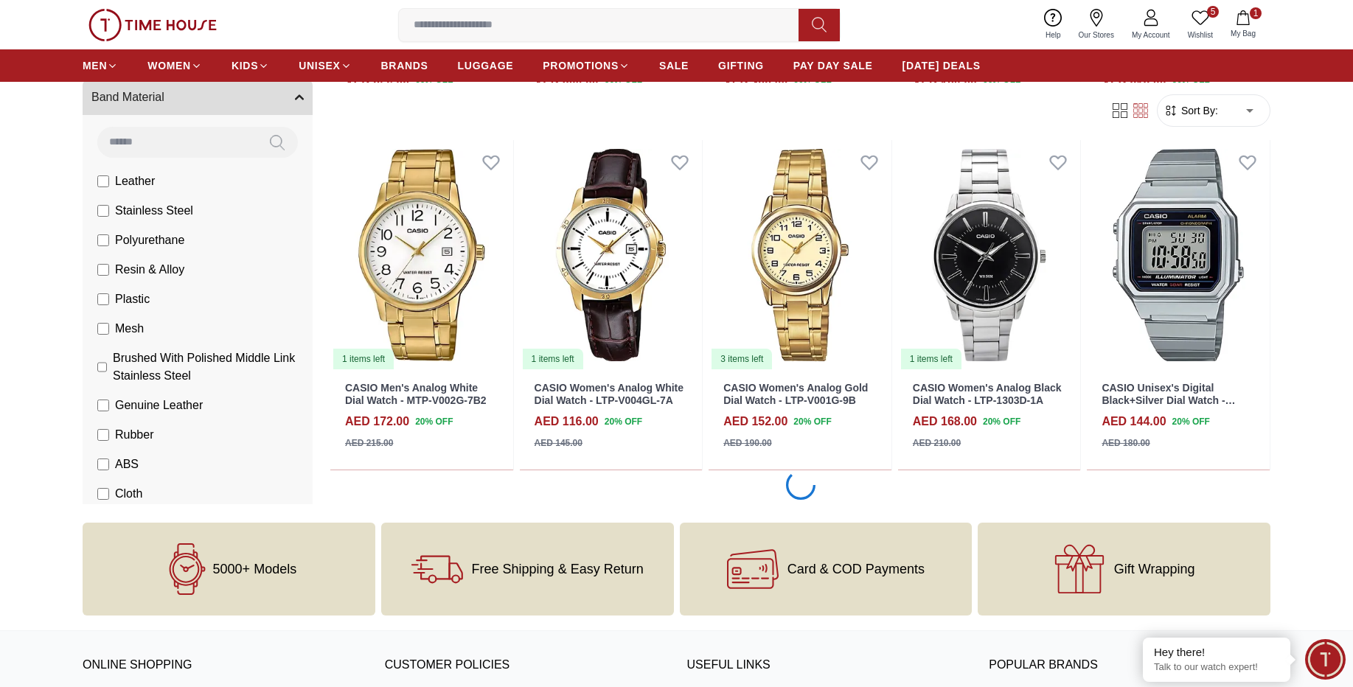
scroll to position [19278, 0]
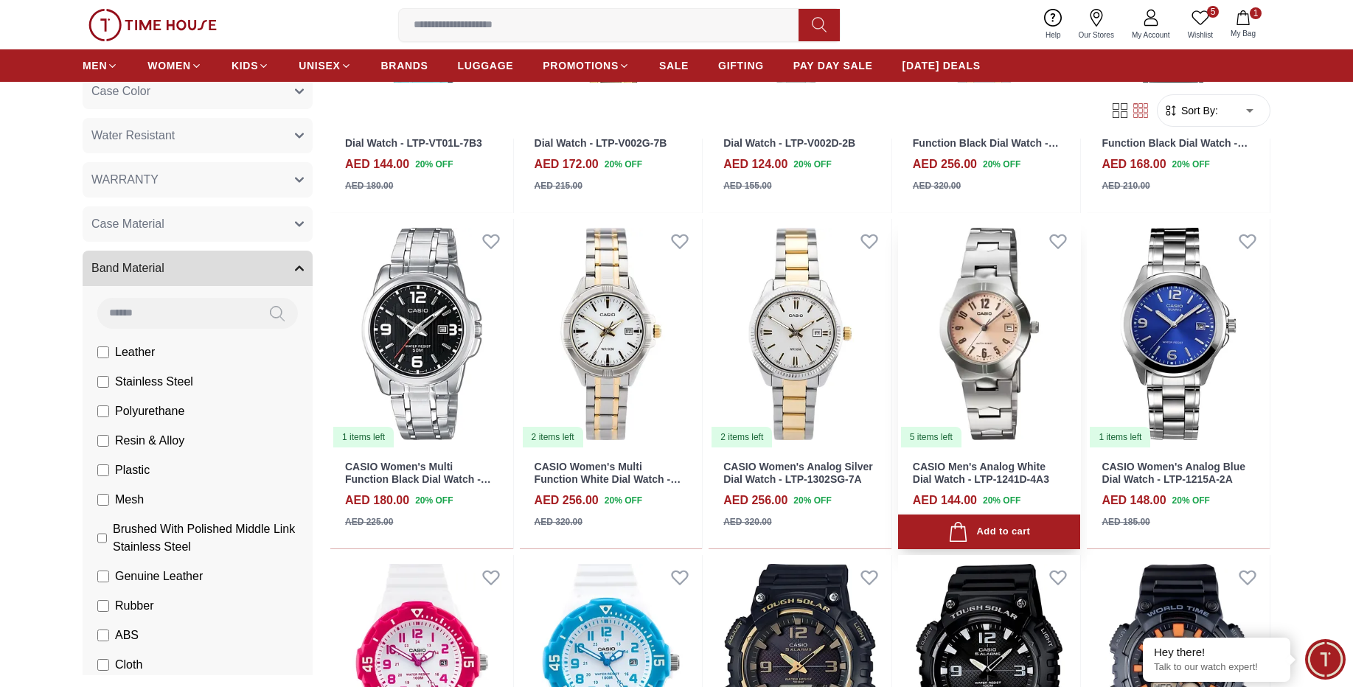
scroll to position [20693, 0]
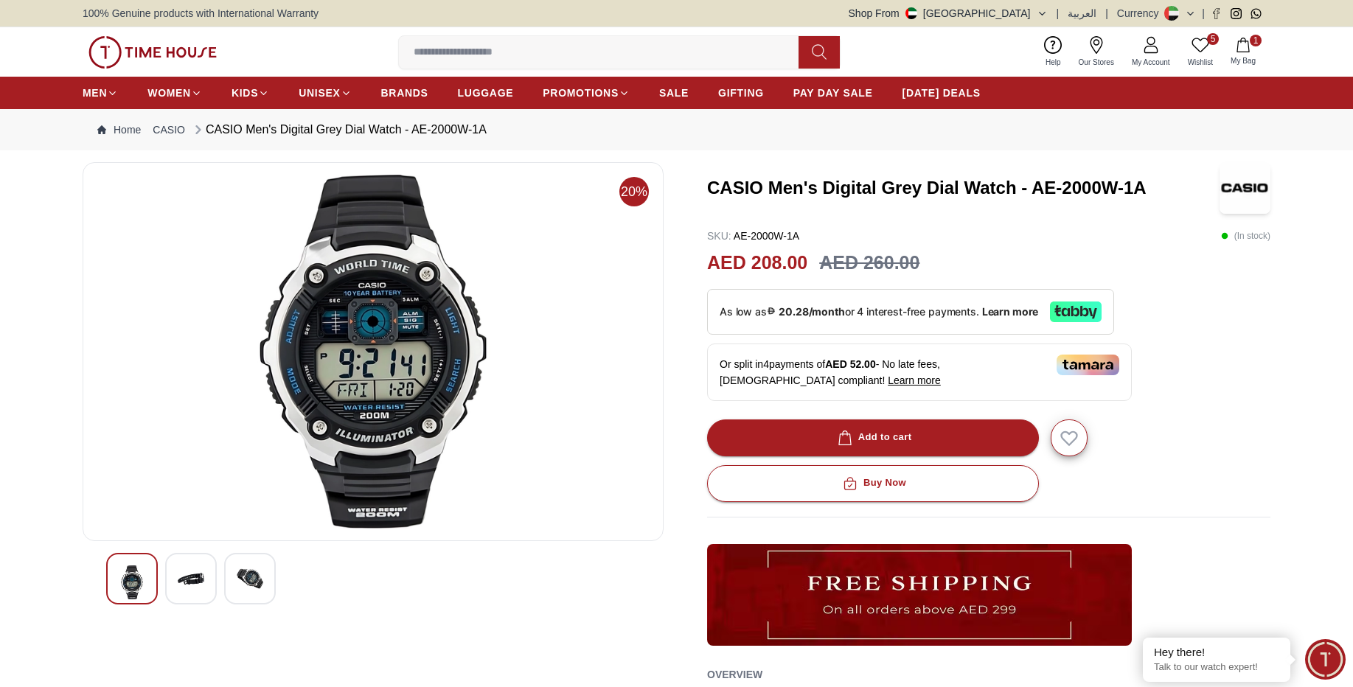
click at [187, 602] on div at bounding box center [191, 579] width 52 height 52
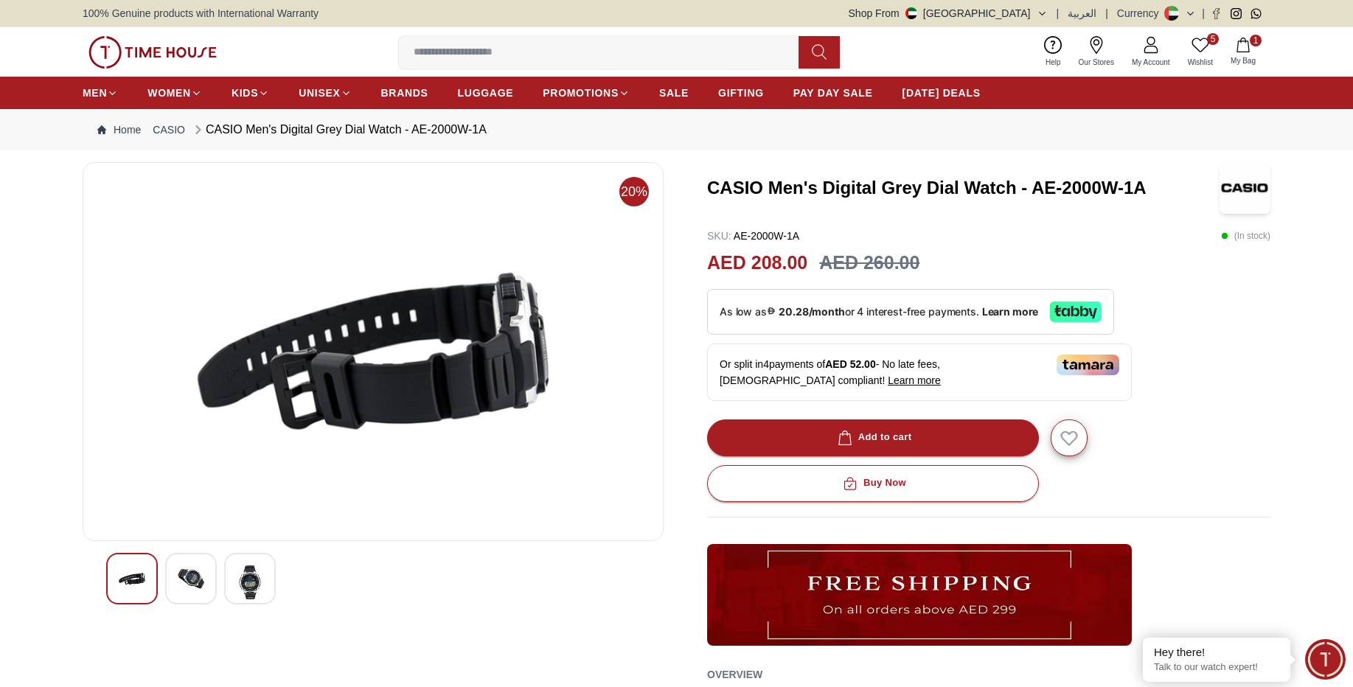
click at [228, 586] on div at bounding box center [250, 579] width 52 height 52
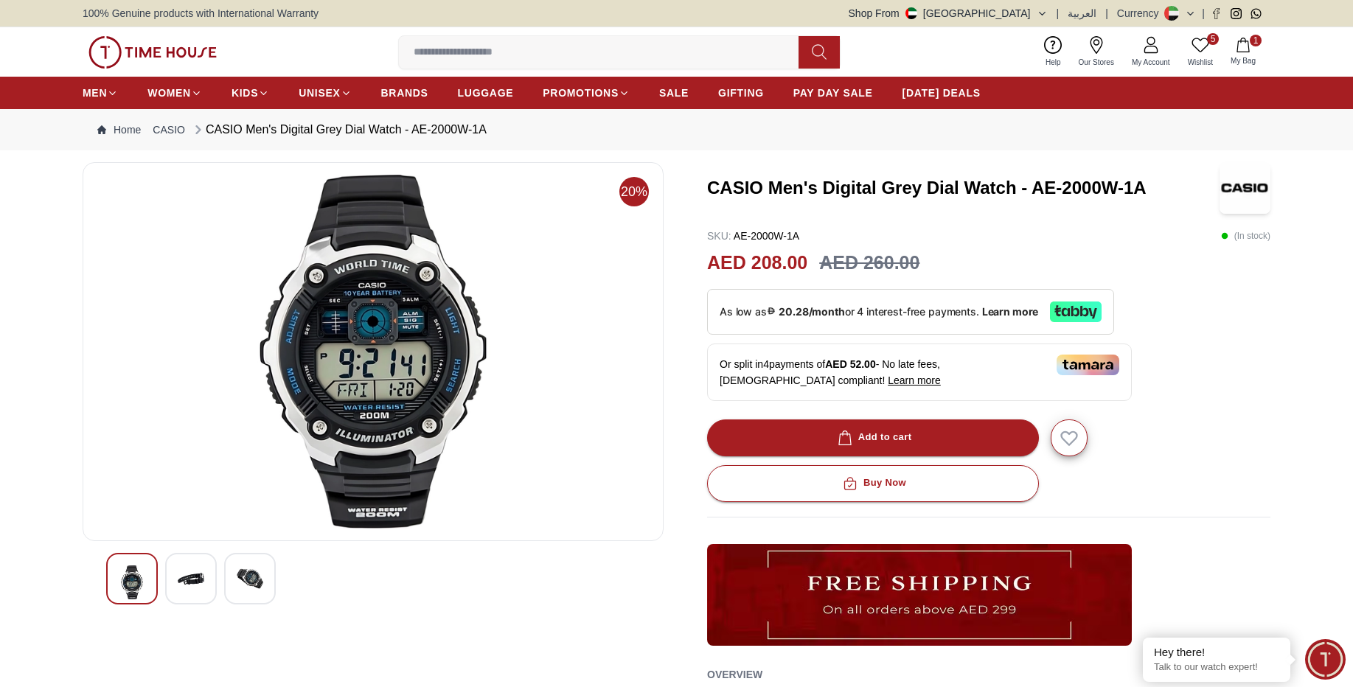
click at [181, 577] on img at bounding box center [191, 579] width 27 height 27
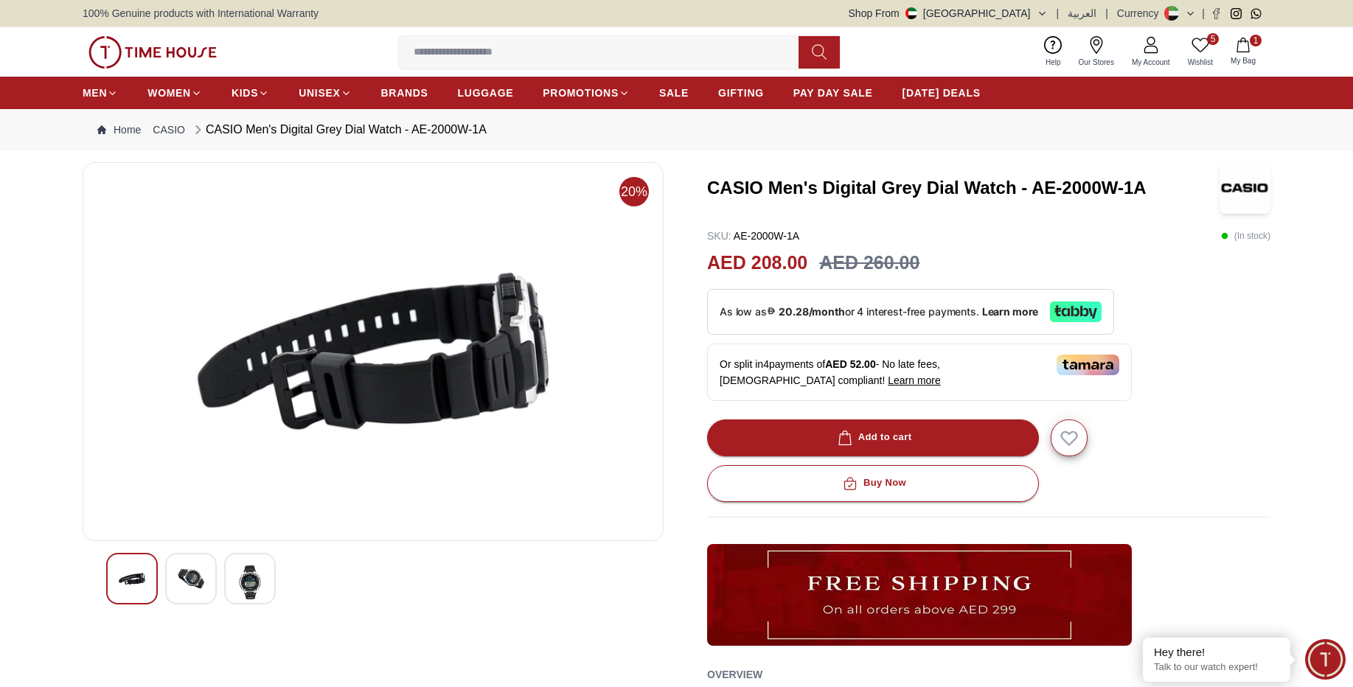
click at [130, 580] on img at bounding box center [132, 579] width 27 height 27
click at [164, 583] on div at bounding box center [373, 579] width 534 height 52
click at [190, 587] on img at bounding box center [191, 579] width 27 height 27
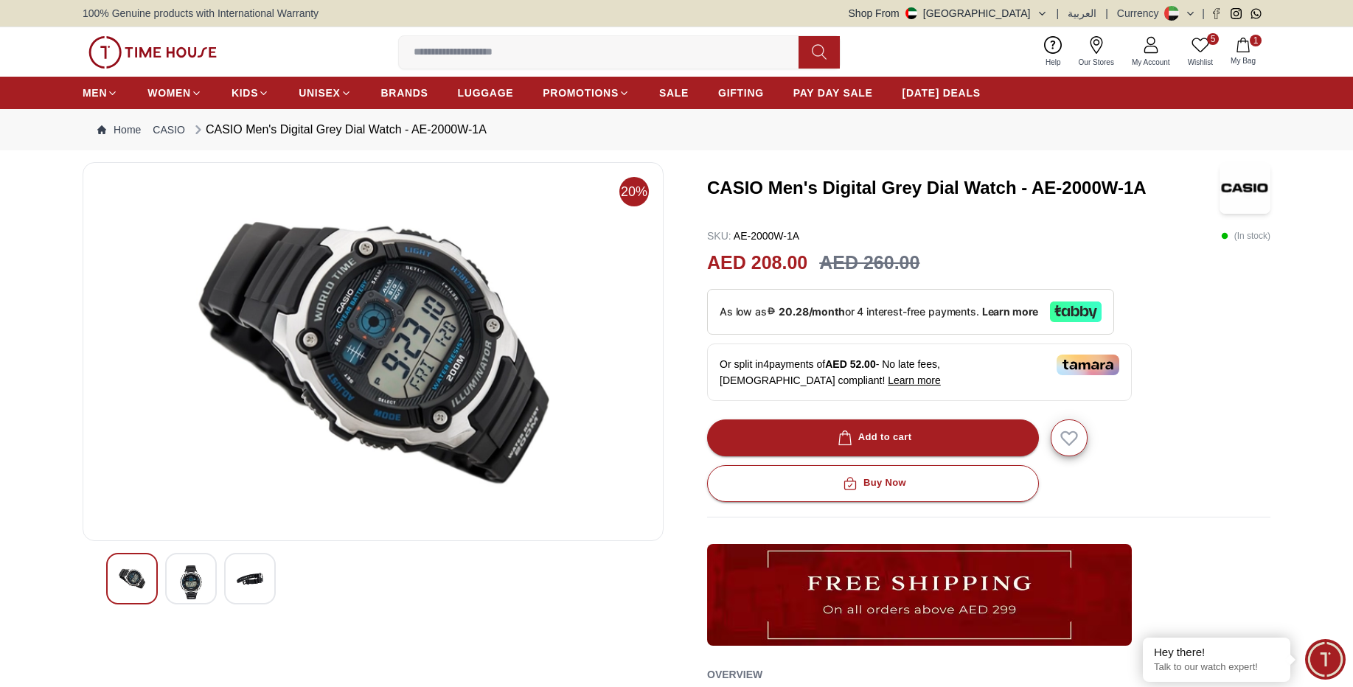
click at [252, 595] on div at bounding box center [250, 579] width 52 height 52
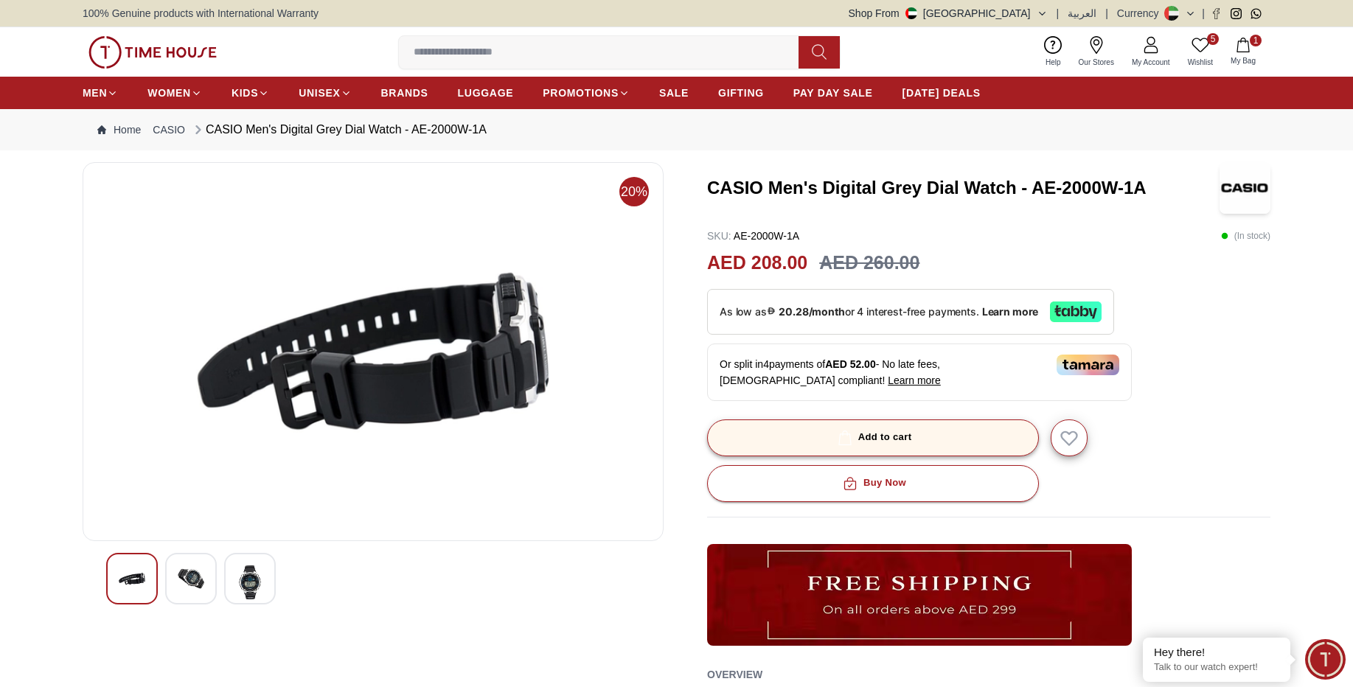
click at [900, 445] on div "Add to cart" at bounding box center [873, 437] width 77 height 17
